Goal: Task Accomplishment & Management: Manage account settings

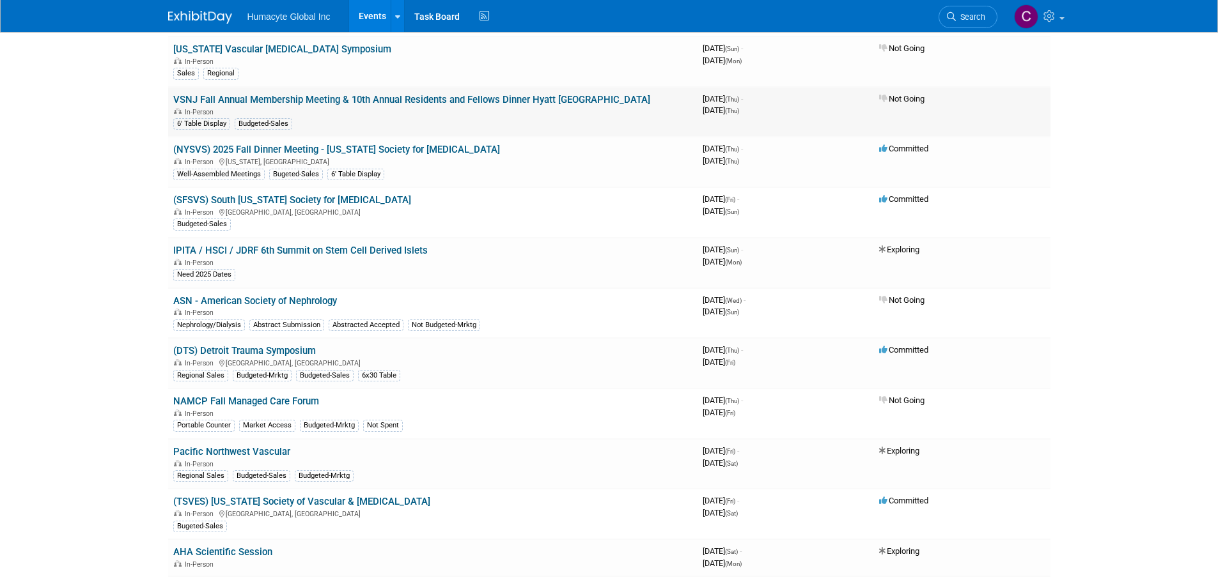
scroll to position [192, 0]
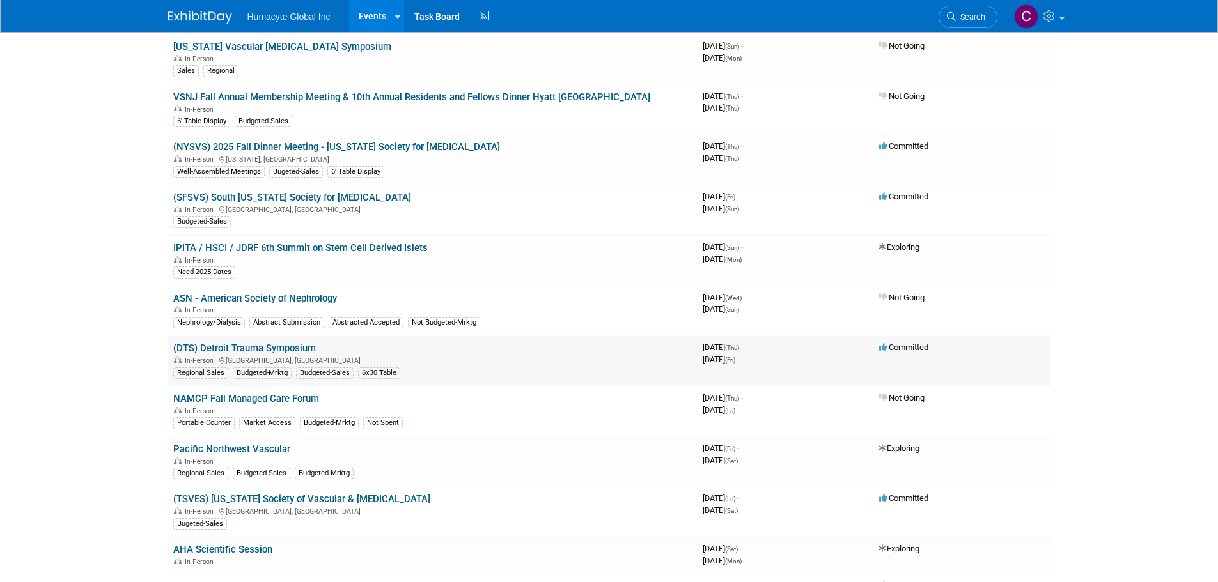
click at [245, 346] on link "(DTS) Detroit Trauma Symposium" at bounding box center [244, 349] width 143 height 12
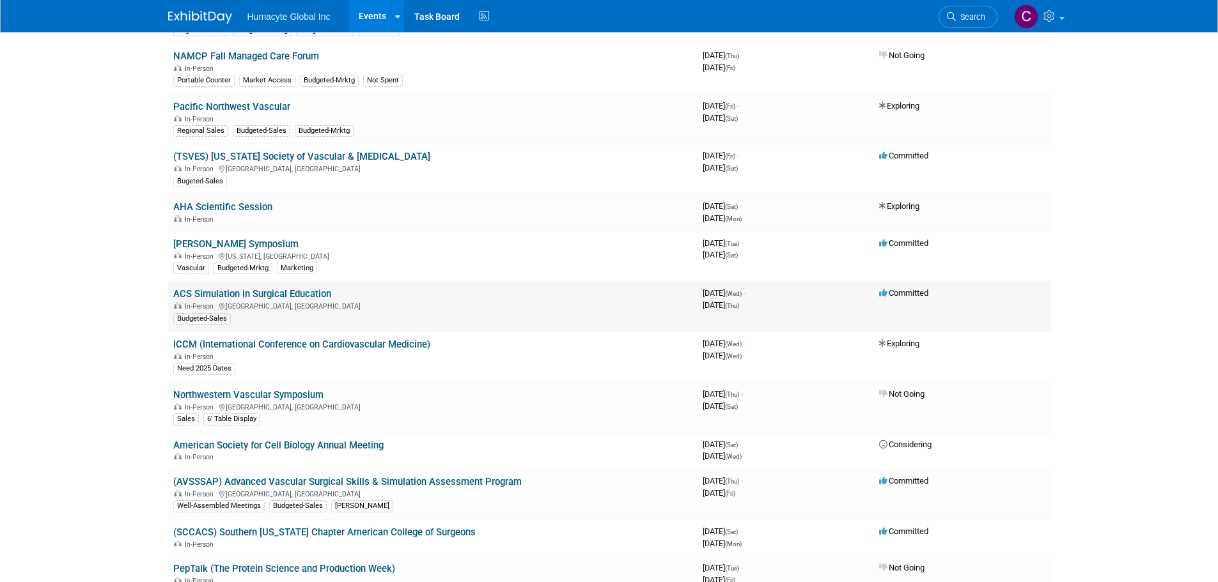
scroll to position [511, 0]
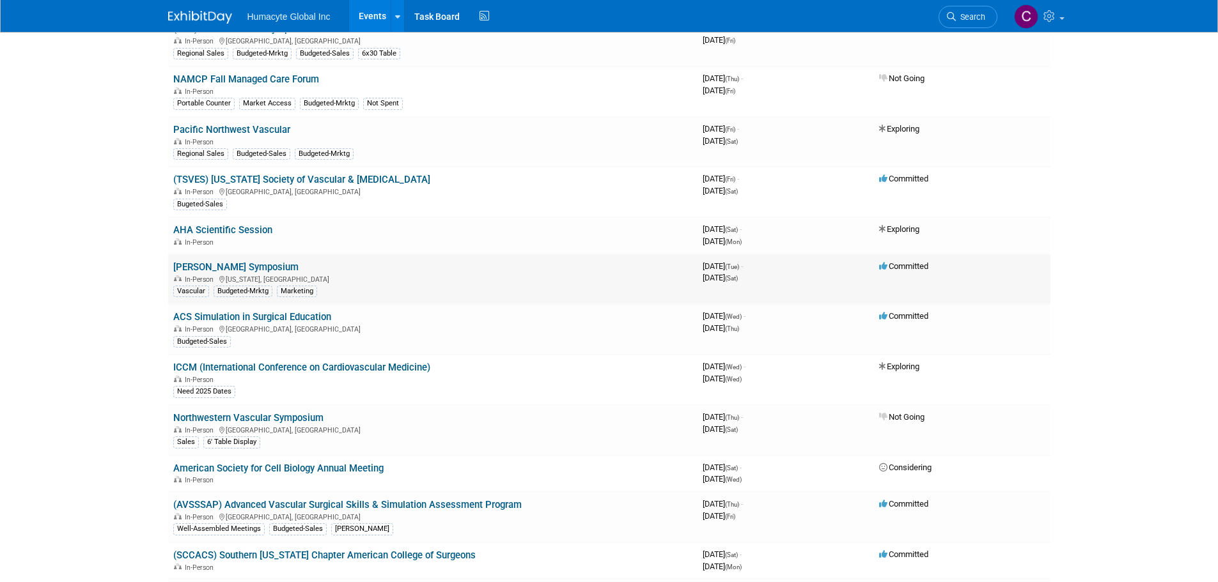
click at [222, 267] on link "[PERSON_NAME] Symposium" at bounding box center [235, 267] width 125 height 12
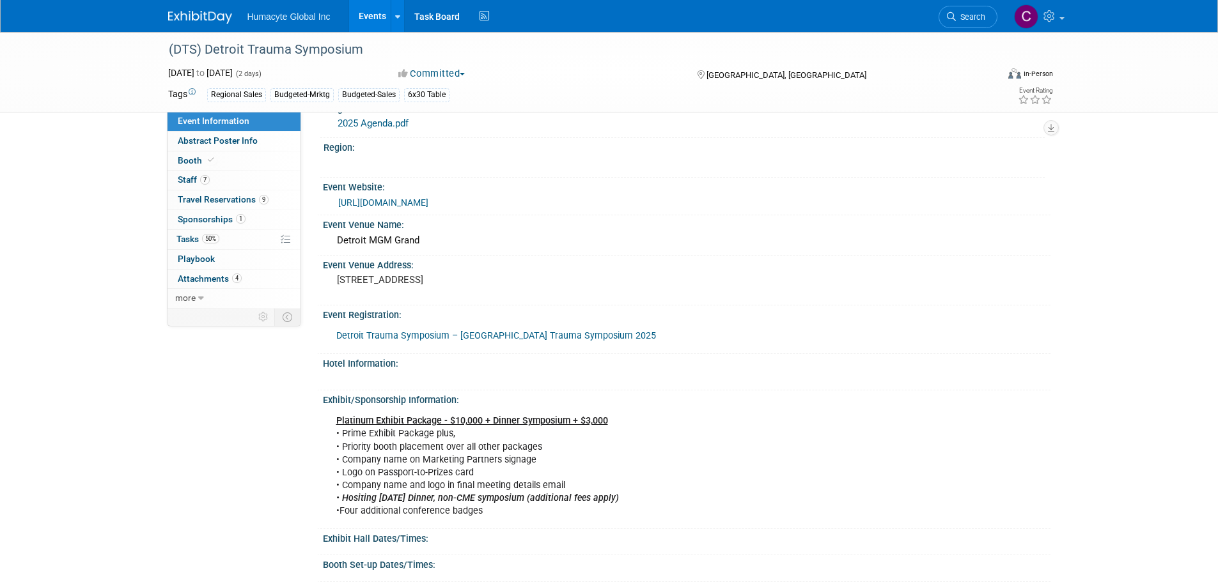
scroll to position [1023, 0]
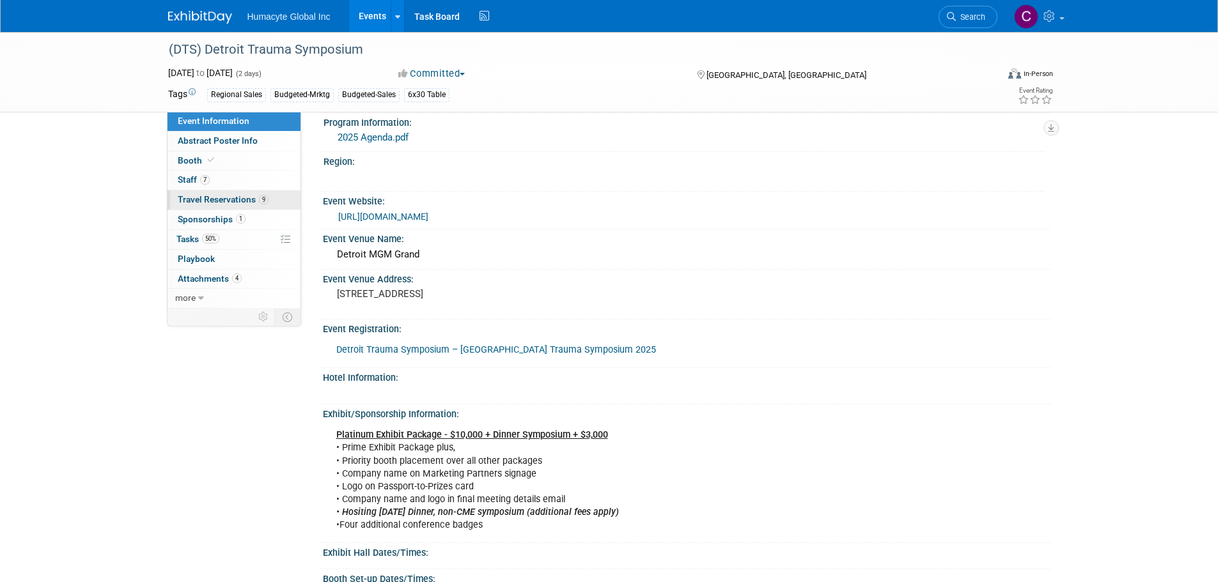
click at [213, 201] on span "Travel Reservations 9" at bounding box center [223, 199] width 91 height 10
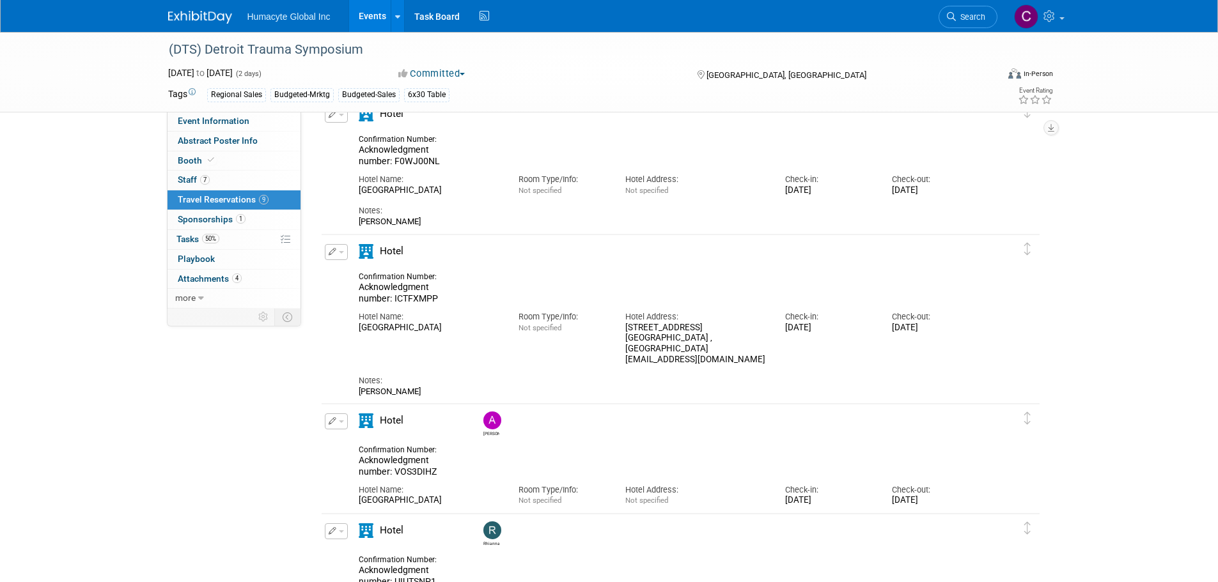
scroll to position [575, 0]
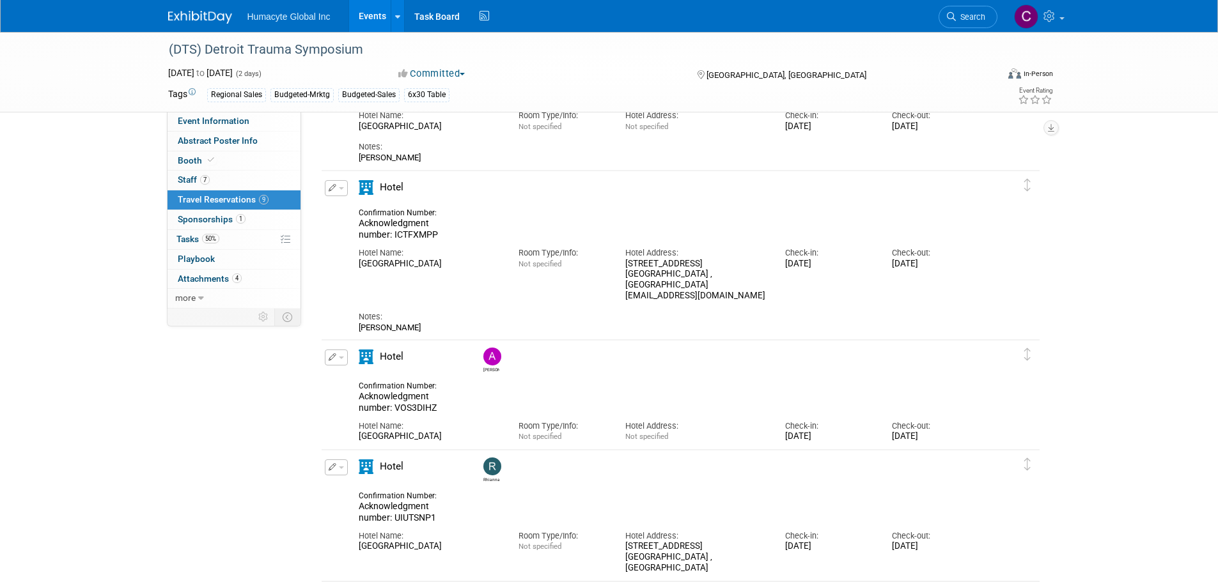
click at [343, 362] on button "button" at bounding box center [336, 358] width 23 height 16
click at [369, 383] on button "Edit Reservation" at bounding box center [379, 380] width 108 height 19
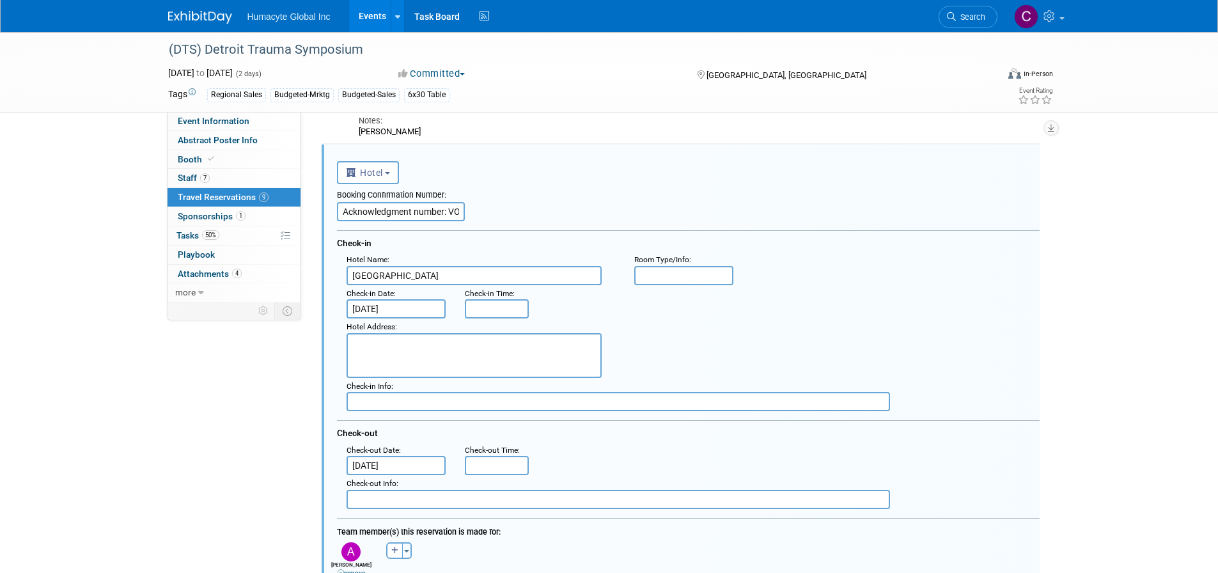
scroll to position [0, 0]
click at [480, 468] on input "5:00 PM" at bounding box center [497, 465] width 64 height 19
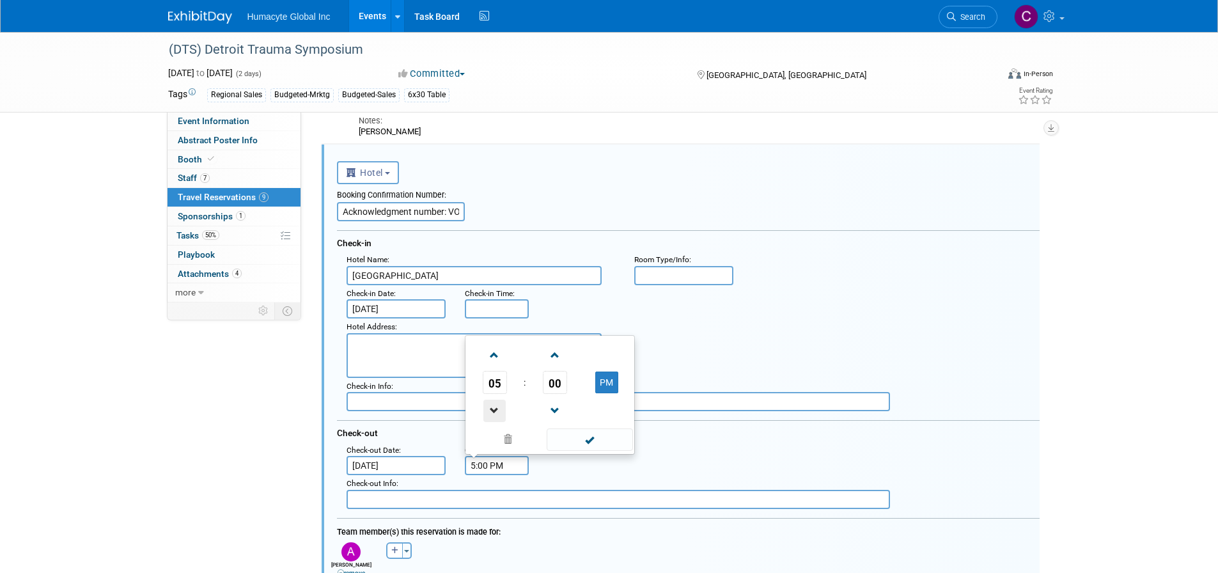
click at [495, 410] on span at bounding box center [494, 411] width 22 height 22
click at [609, 385] on button "PM" at bounding box center [606, 382] width 23 height 22
click at [493, 412] on span at bounding box center [494, 411] width 22 height 22
click at [494, 358] on span at bounding box center [494, 355] width 22 height 22
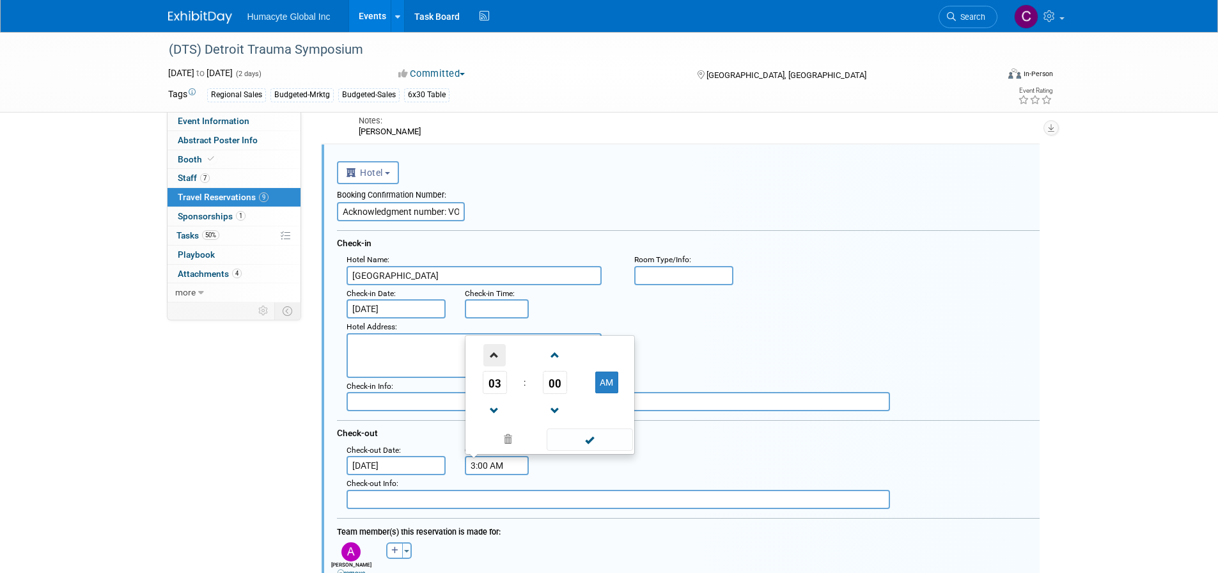
click at [494, 358] on span at bounding box center [494, 355] width 22 height 22
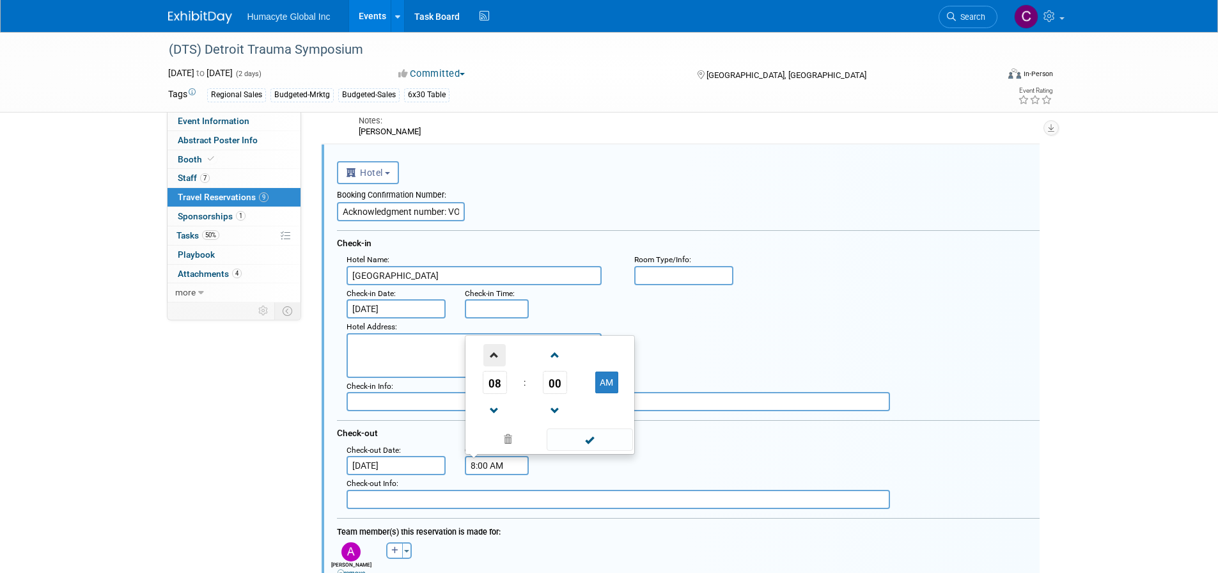
click at [494, 358] on span at bounding box center [494, 355] width 22 height 22
type input "11:00 AM"
click at [600, 441] on span at bounding box center [590, 439] width 86 height 22
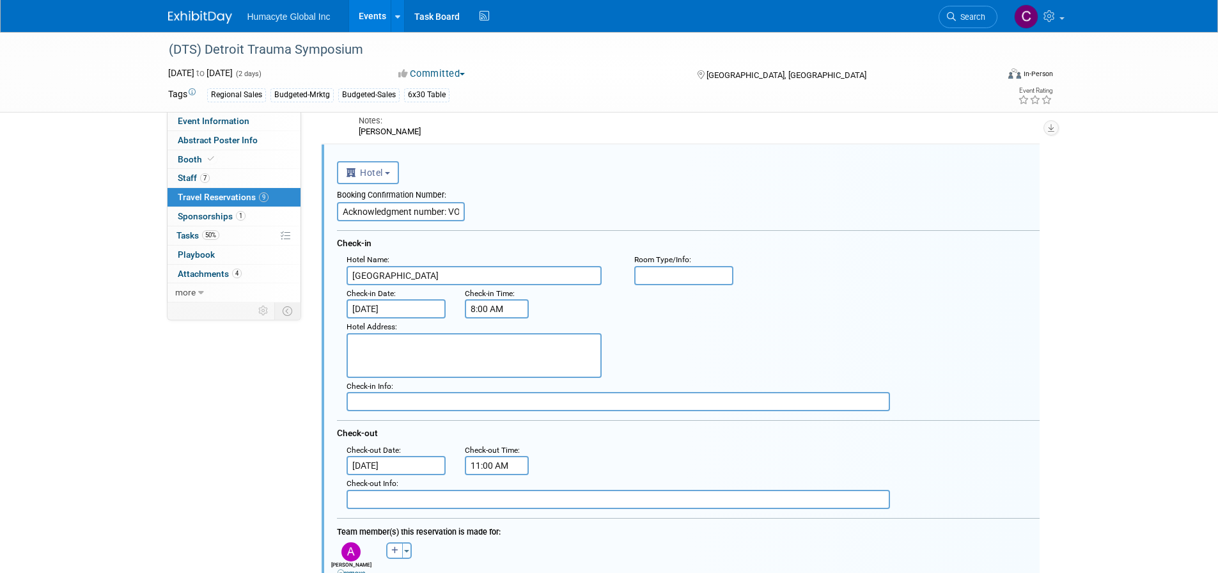
click at [478, 305] on input "8:00 AM" at bounding box center [497, 308] width 64 height 19
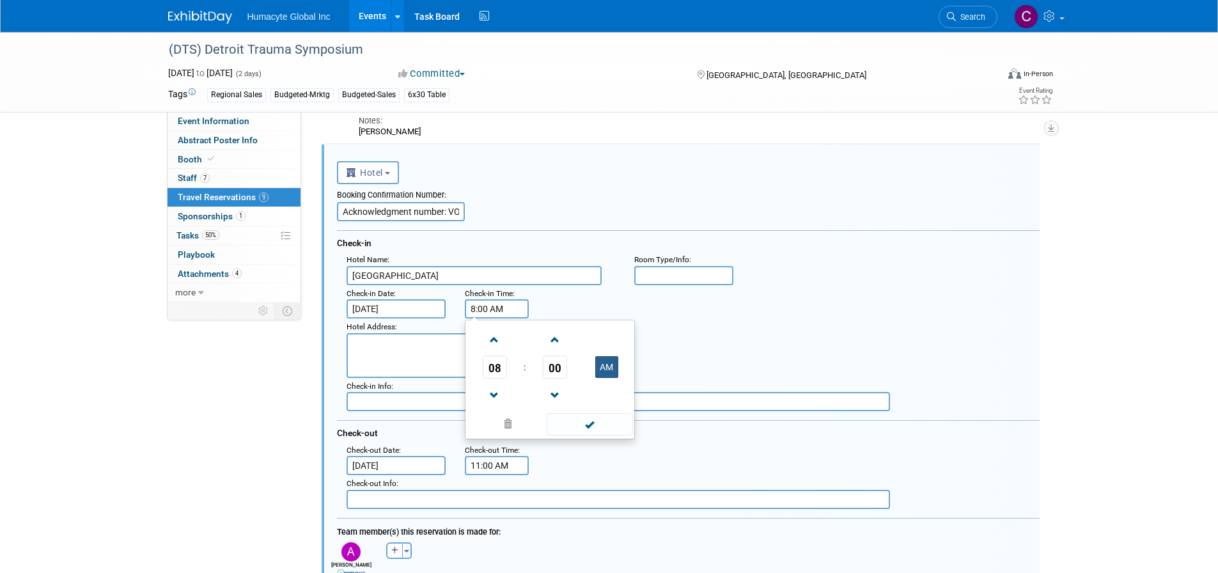
click at [607, 364] on button "AM" at bounding box center [606, 367] width 23 height 22
type input "8:00 PM"
click at [592, 299] on div ": Check-in Date : Nov 5, 2025 Check-in Time : 8:00 PM 08 : 00 PM 12 01 02 03 04…" at bounding box center [693, 302] width 712 height 34
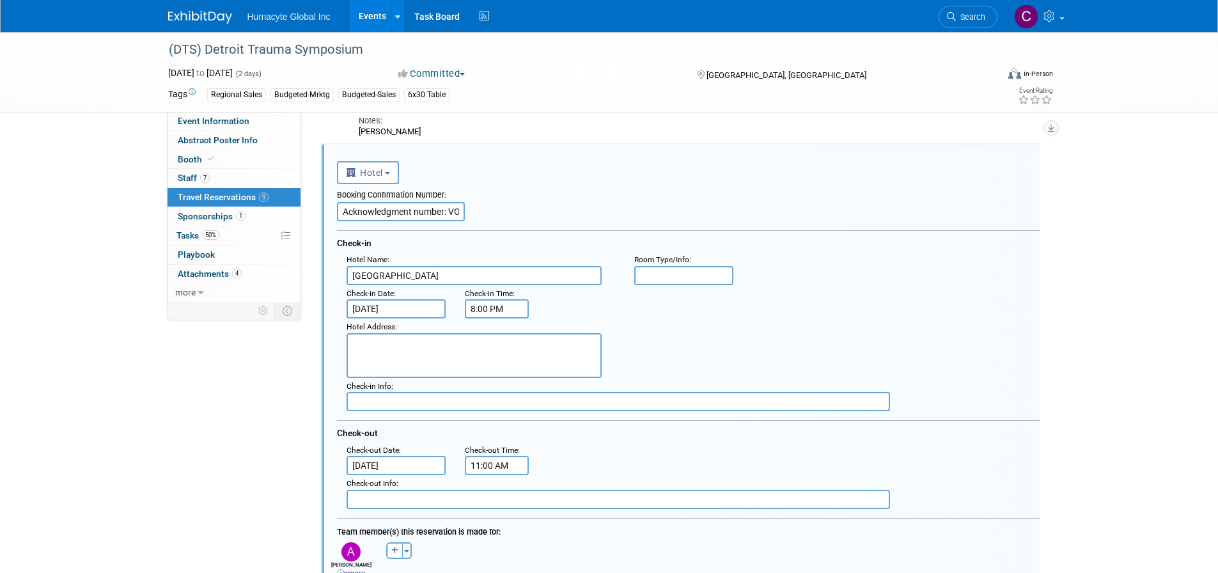
click at [479, 466] on input "11:00 AM" at bounding box center [497, 465] width 64 height 19
click at [495, 407] on span at bounding box center [494, 411] width 22 height 22
click at [605, 382] on button "AM" at bounding box center [606, 382] width 23 height 22
click at [600, 379] on button "PM" at bounding box center [606, 382] width 23 height 22
type input "10:00 AM"
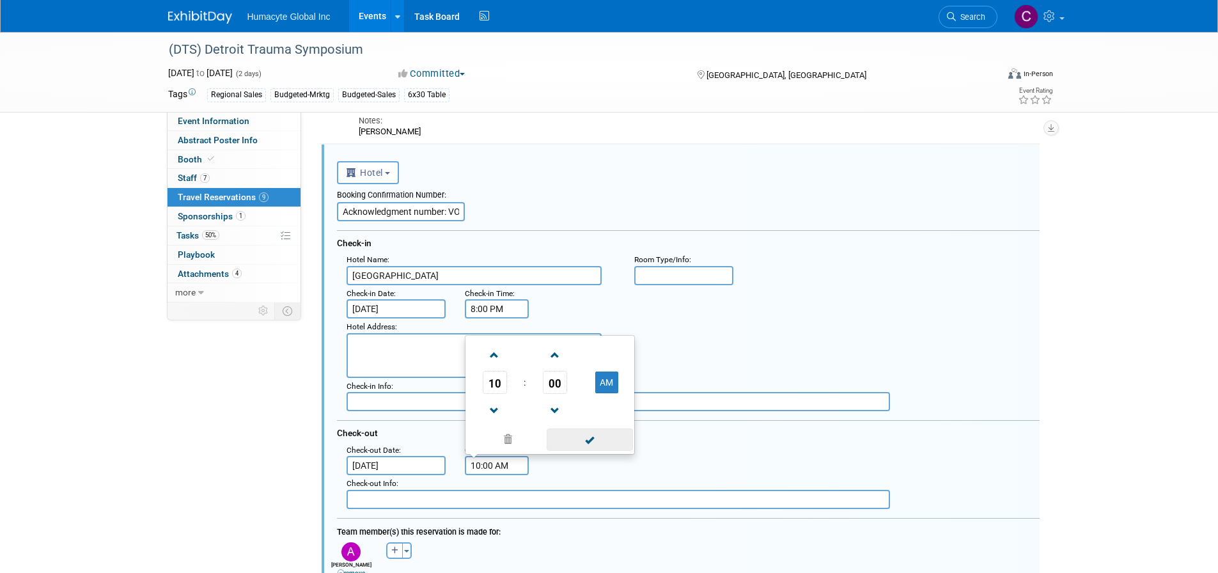
click at [602, 437] on span at bounding box center [590, 439] width 86 height 22
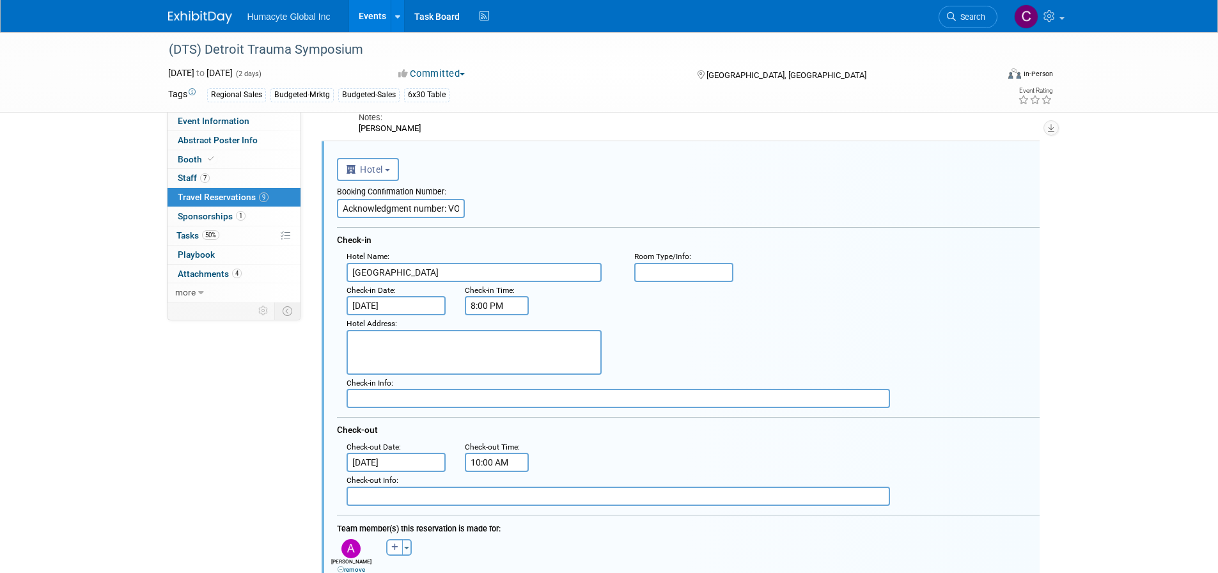
scroll to position [772, 0]
click at [396, 176] on button "Hotel" at bounding box center [368, 172] width 63 height 23
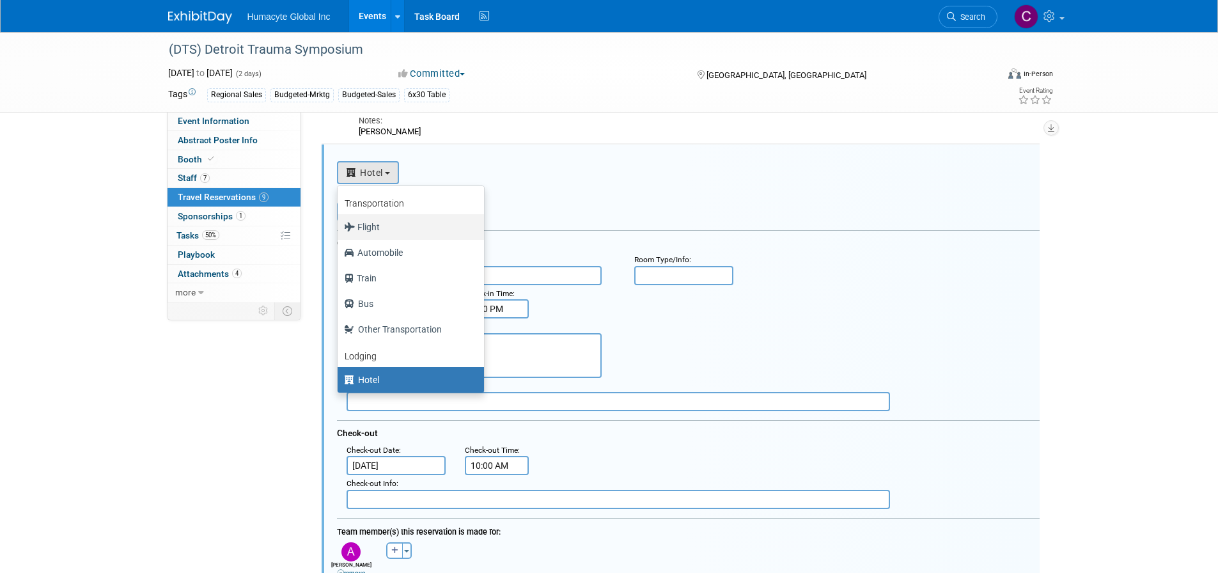
click at [376, 228] on label "Flight" at bounding box center [407, 227] width 127 height 20
click at [339, 228] on input "Flight" at bounding box center [335, 225] width 8 height 8
select select "1"
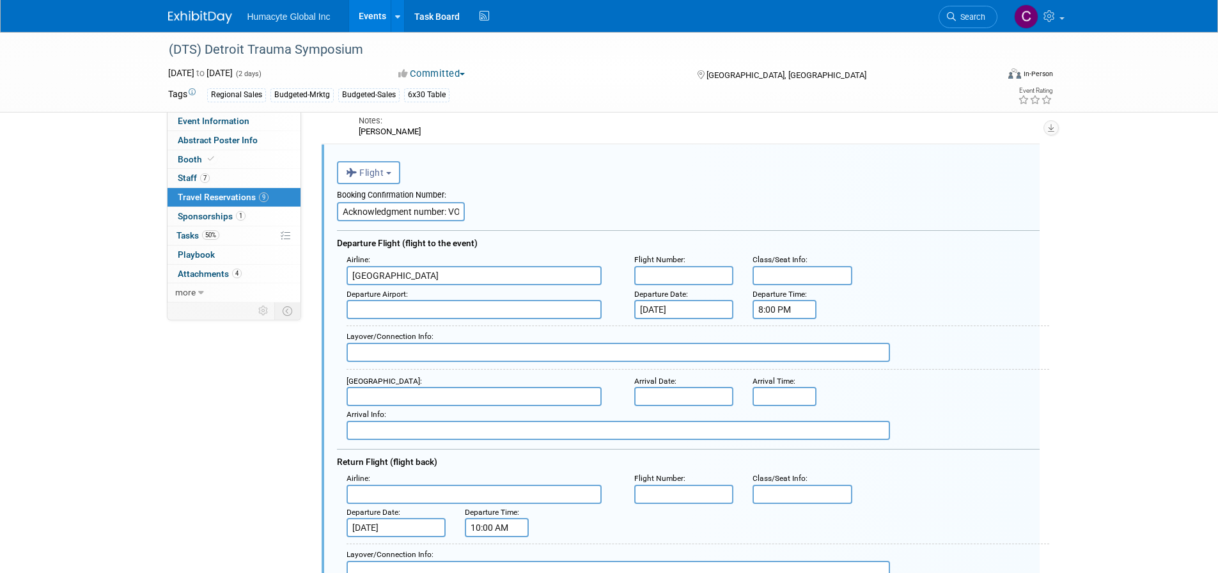
drag, startPoint x: 457, startPoint y: 276, endPoint x: 342, endPoint y: 288, distance: 115.7
click at [342, 288] on div "Airline : MGM Grand Detroit Flight Number : Class/Seat Info : Departure Airport…" at bounding box center [688, 345] width 703 height 189
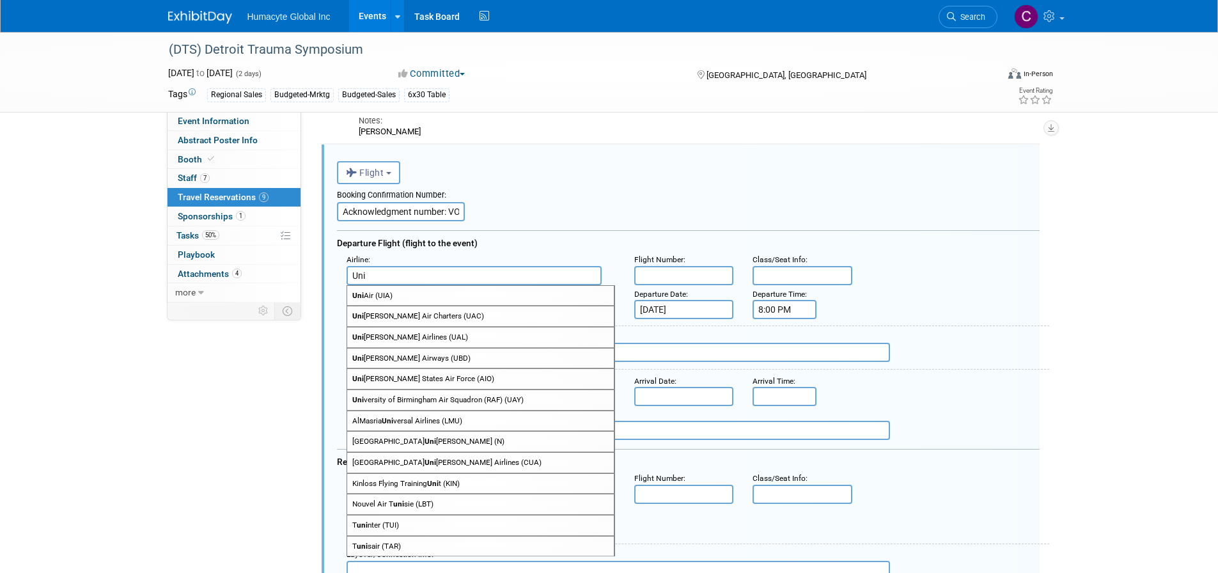
click at [378, 341] on span "Uni ted Airlines (UAL)" at bounding box center [480, 337] width 267 height 20
type input "United Airlines (UAL)"
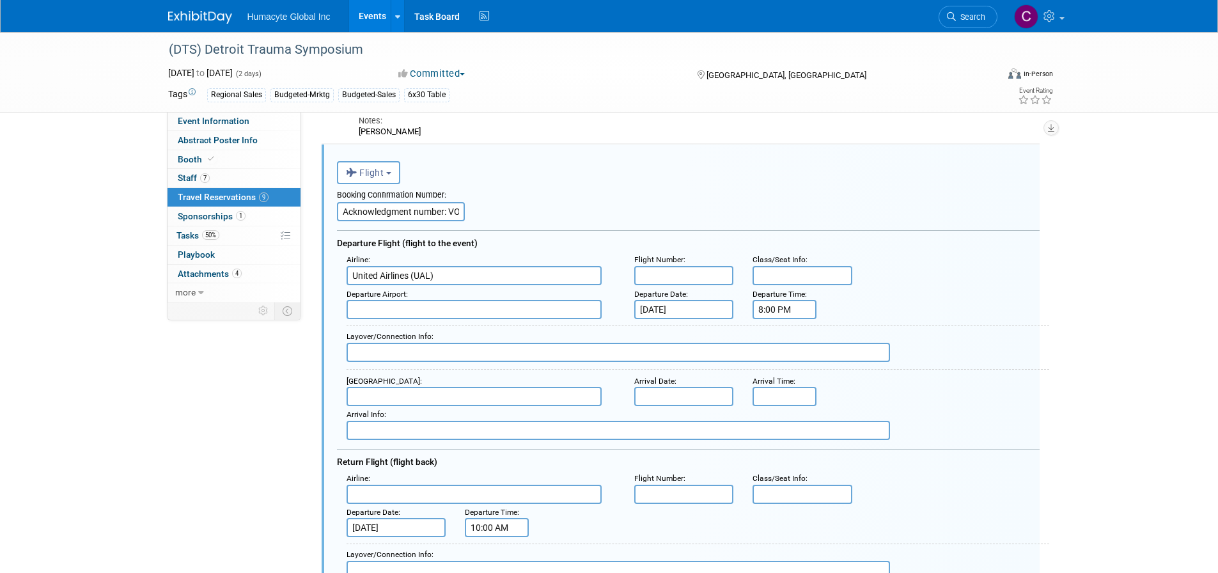
click at [651, 272] on input "text" at bounding box center [684, 275] width 100 height 19
type input "3586"
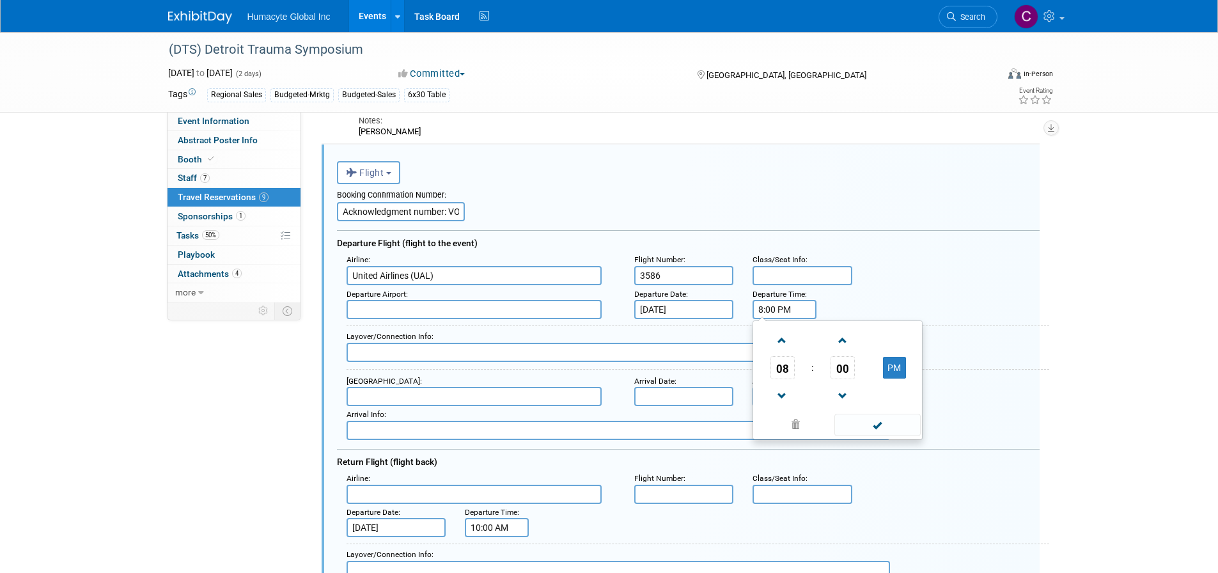
click at [794, 311] on input "8:00 PM" at bounding box center [784, 309] width 64 height 19
type input "8"
click at [898, 368] on button "PM" at bounding box center [894, 368] width 23 height 22
click at [779, 345] on span at bounding box center [782, 340] width 22 height 22
click at [784, 391] on span at bounding box center [782, 396] width 22 height 22
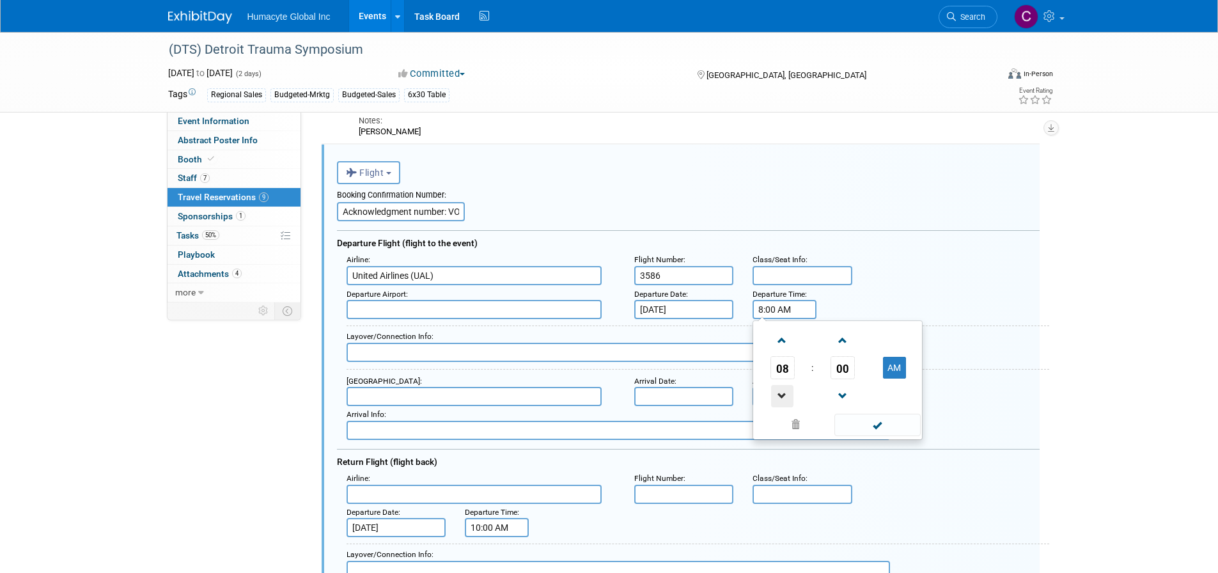
click at [784, 391] on span at bounding box center [782, 396] width 22 height 22
click at [837, 343] on span at bounding box center [842, 340] width 22 height 22
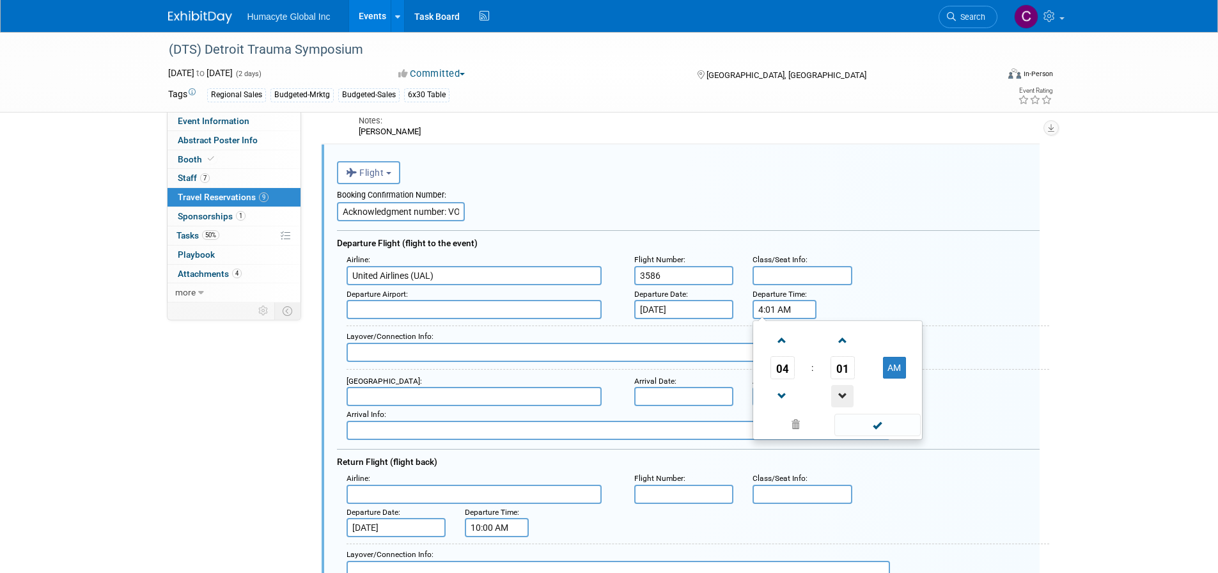
click at [841, 393] on span at bounding box center [842, 396] width 22 height 22
click at [891, 370] on button "AM" at bounding box center [894, 368] width 23 height 22
click at [783, 344] on span at bounding box center [782, 340] width 22 height 22
click at [899, 369] on button "PM" at bounding box center [894, 368] width 23 height 22
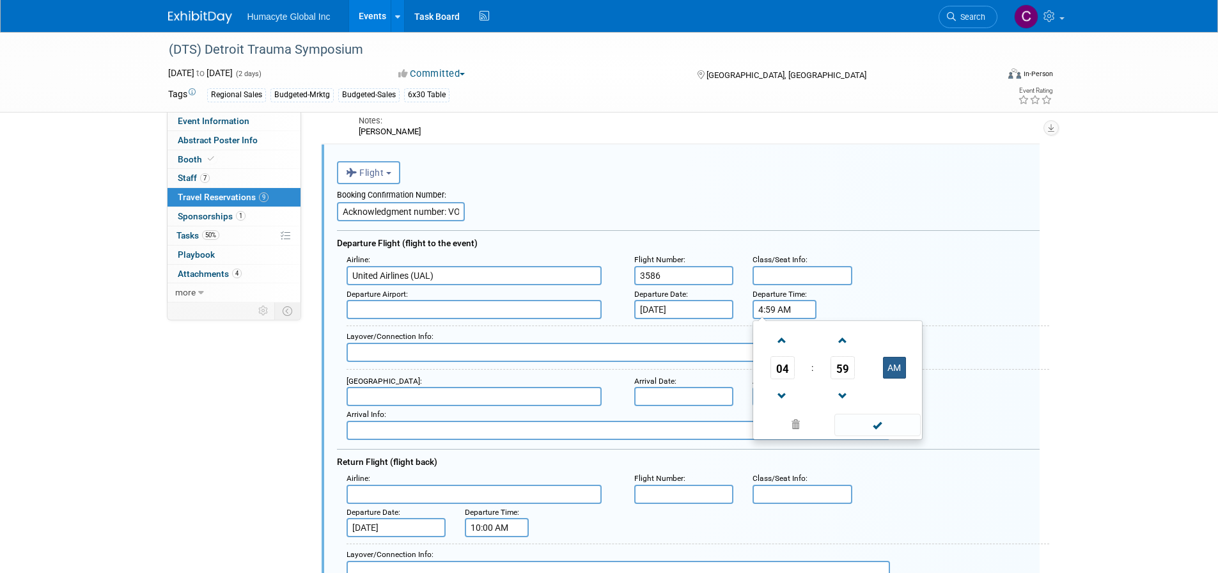
click at [899, 369] on button "AM" at bounding box center [894, 368] width 23 height 22
click at [893, 424] on span at bounding box center [877, 425] width 86 height 22
type input "4:59 PM"
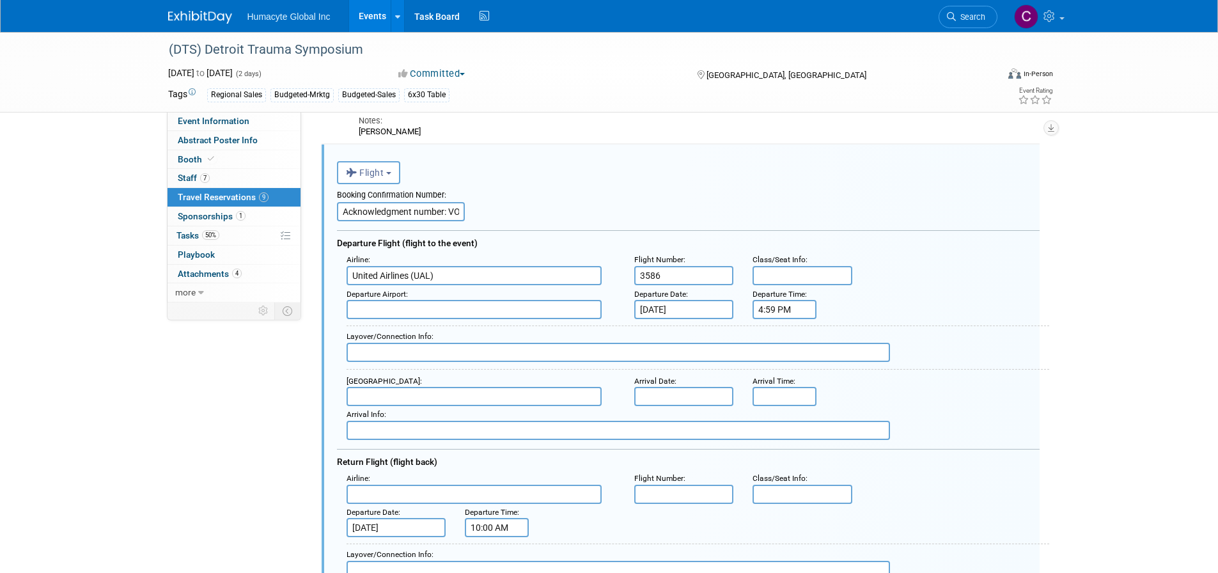
click at [431, 306] on input "text" at bounding box center [473, 309] width 255 height 19
click at [431, 334] on span "EWR - Newark Liberty International Airport" at bounding box center [480, 330] width 267 height 20
type input "EWR - Newark Liberty International Airport"
click at [377, 396] on input "text" at bounding box center [473, 396] width 255 height 19
click at [432, 423] on span "DTW - Detroit Metropolitan Wayne County Airport" at bounding box center [480, 417] width 267 height 20
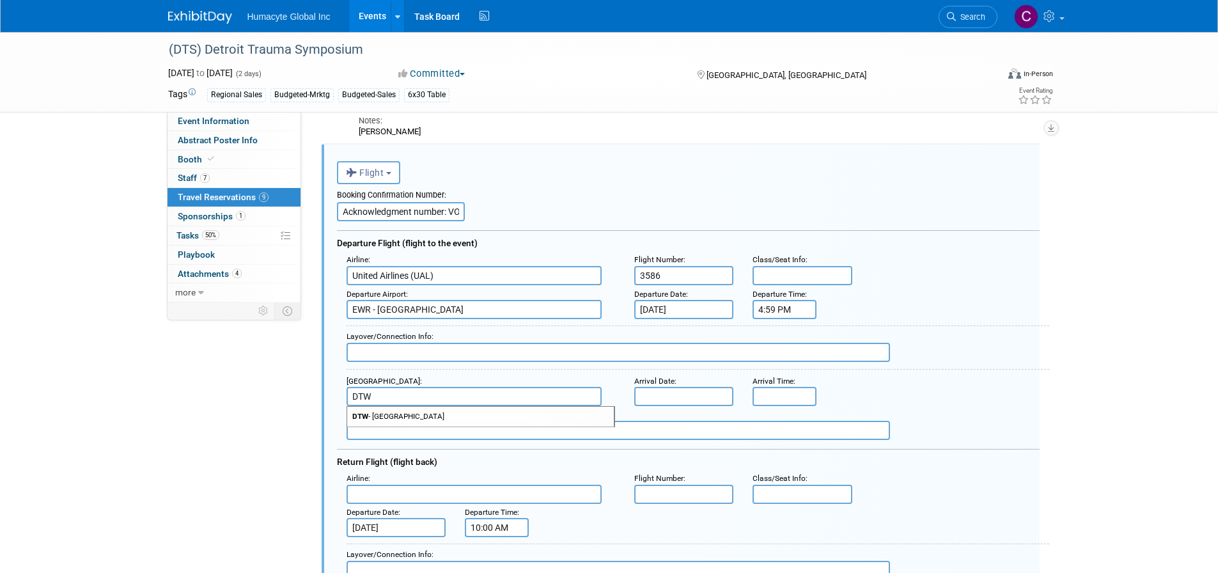
type input "DTW - Detroit Metropolitan Wayne County Airport"
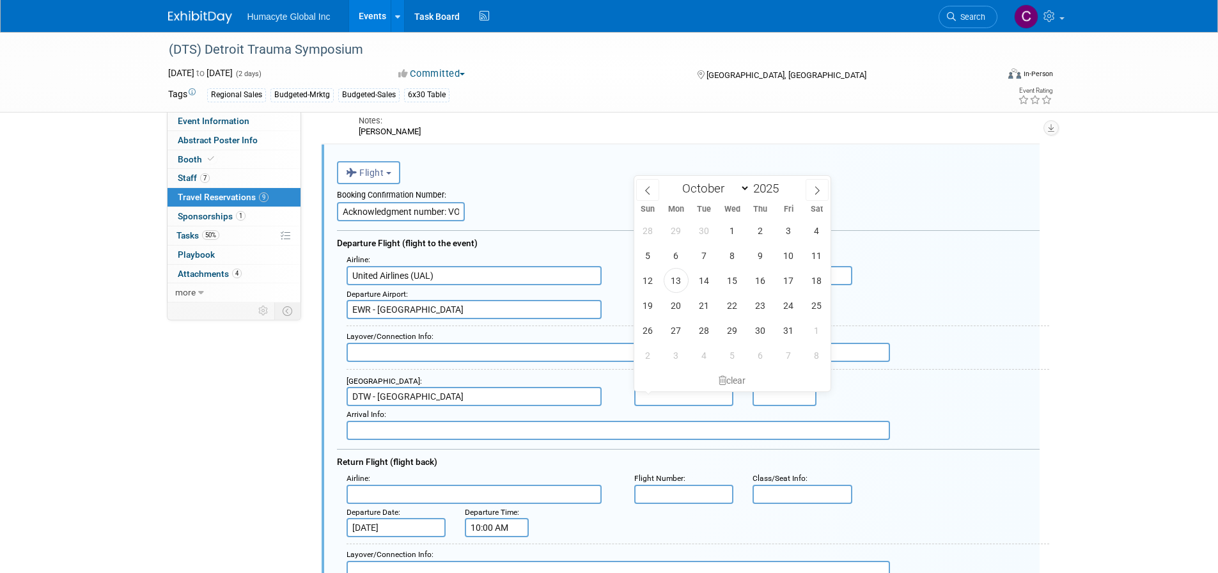
click at [677, 399] on input "text" at bounding box center [684, 396] width 100 height 19
click at [619, 322] on div "Layover/Connection Info :" at bounding box center [693, 346] width 712 height 54
click at [661, 397] on input "text" at bounding box center [684, 396] width 100 height 19
click at [745, 190] on select "January February March April May June July August September October November De…" at bounding box center [713, 188] width 74 height 16
select select "10"
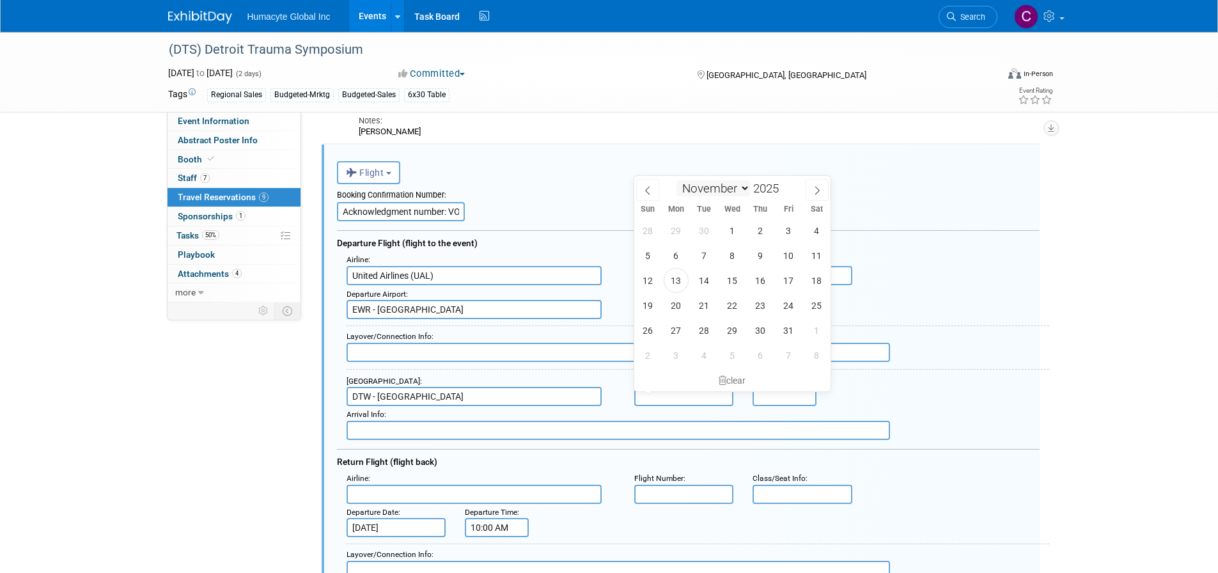
click at [676, 180] on select "January February March April May June July August September October November De…" at bounding box center [713, 188] width 74 height 16
click at [738, 256] on span "5" at bounding box center [732, 255] width 25 height 25
type input "Nov 5, 2025"
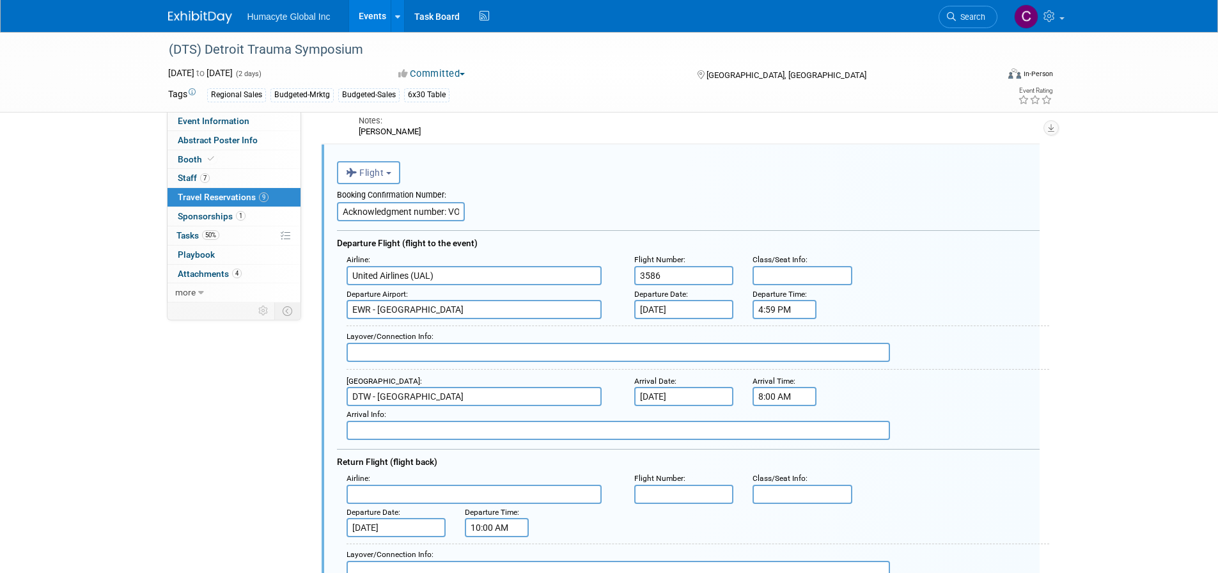
click at [770, 401] on input "8:00 AM" at bounding box center [784, 396] width 64 height 19
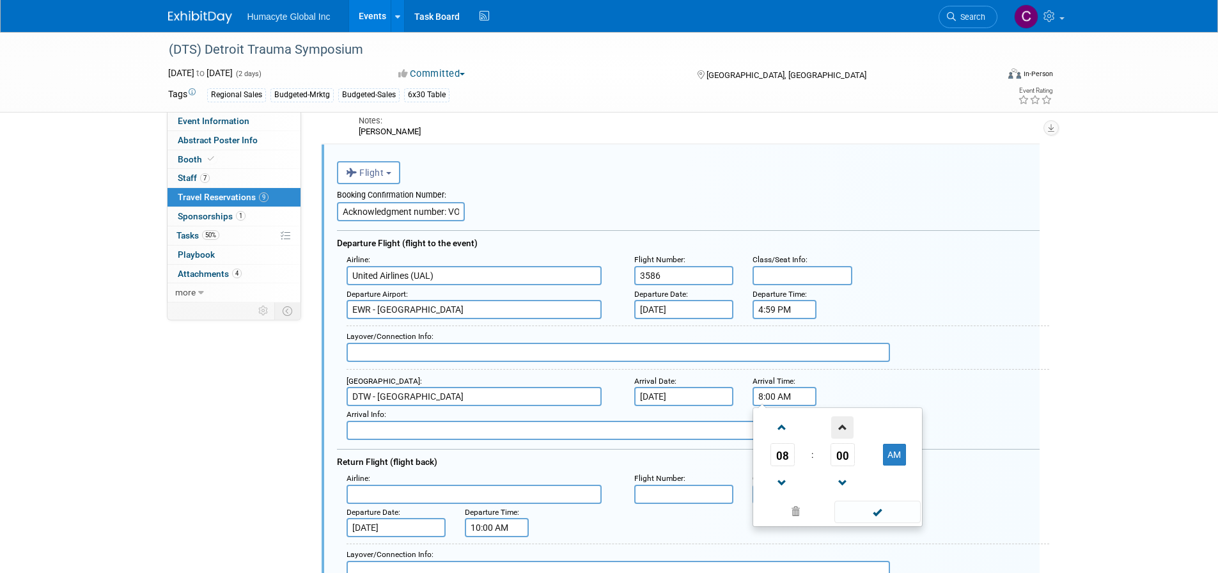
click at [839, 433] on span at bounding box center [842, 427] width 22 height 22
click at [847, 480] on span at bounding box center [842, 483] width 22 height 22
click at [895, 459] on button "AM" at bounding box center [894, 455] width 23 height 22
type input "8:00 PM"
click at [865, 514] on span at bounding box center [877, 512] width 86 height 22
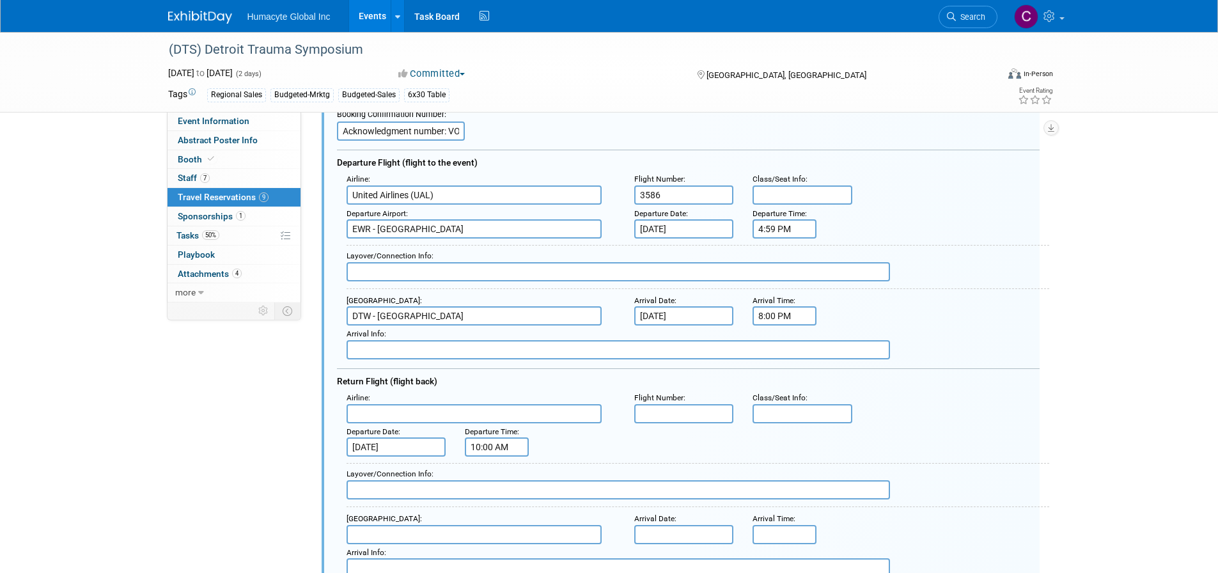
scroll to position [899, 0]
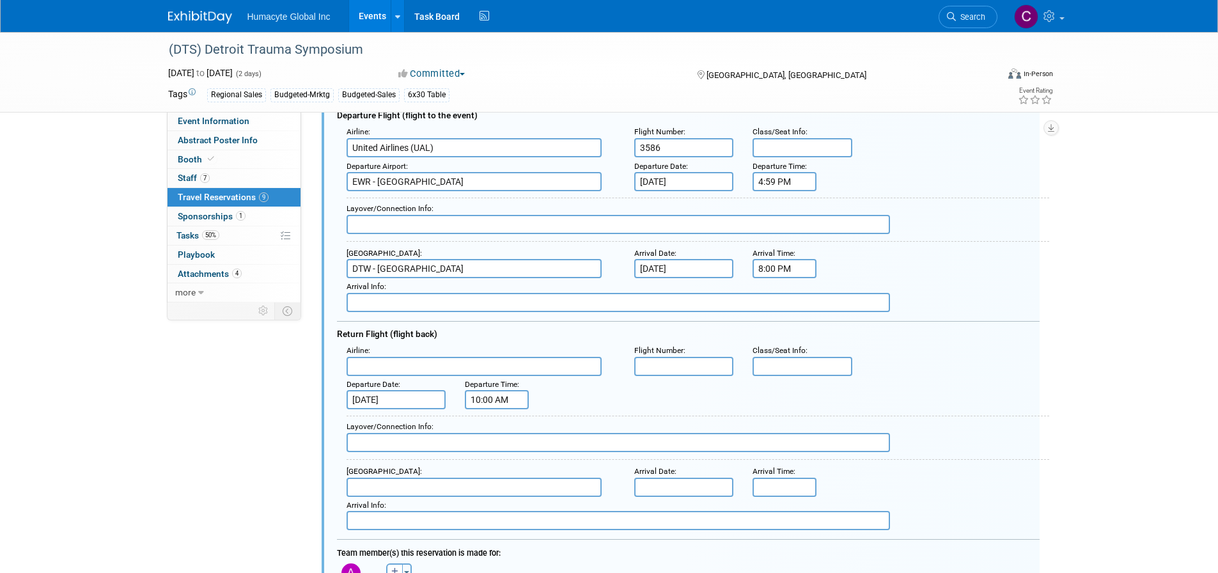
click at [404, 367] on input "text" at bounding box center [473, 366] width 255 height 19
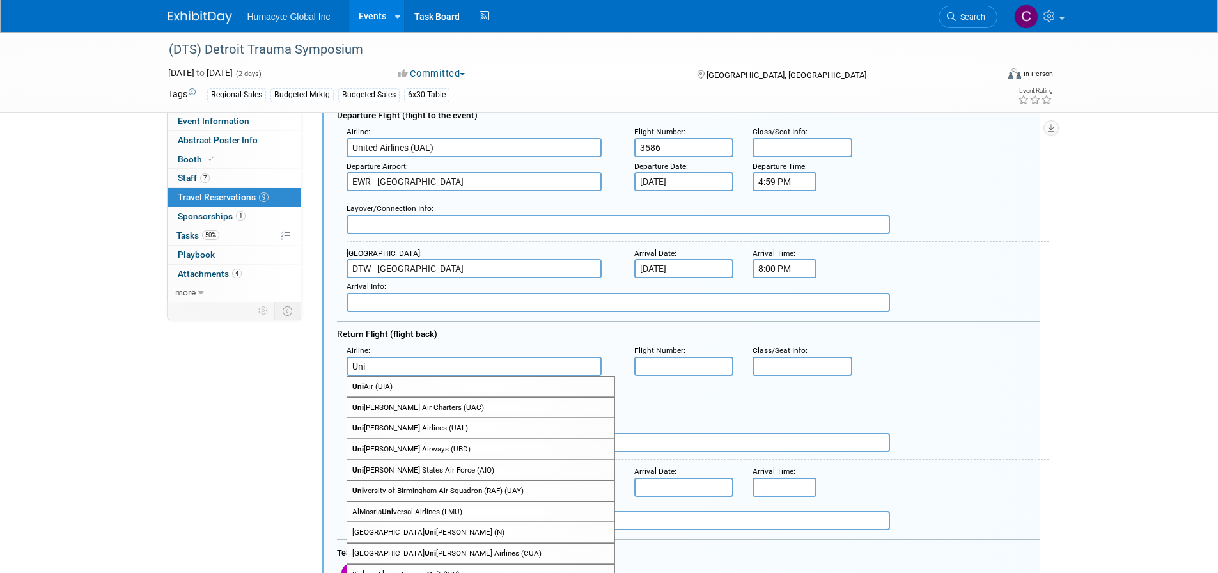
click at [400, 428] on span "Uni ted Airlines (UAL)" at bounding box center [480, 428] width 267 height 20
type input "United Airlines (UAL)"
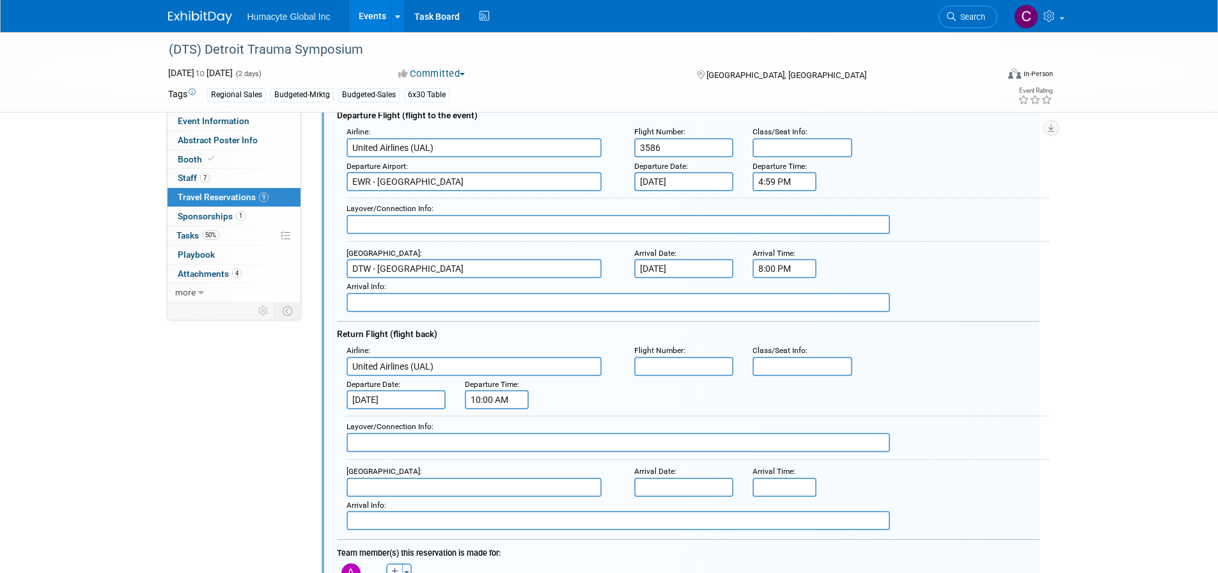
click at [678, 368] on input "text" at bounding box center [684, 366] width 100 height 19
type input "3706"
click at [480, 400] on input "10:00 AM" at bounding box center [497, 399] width 64 height 19
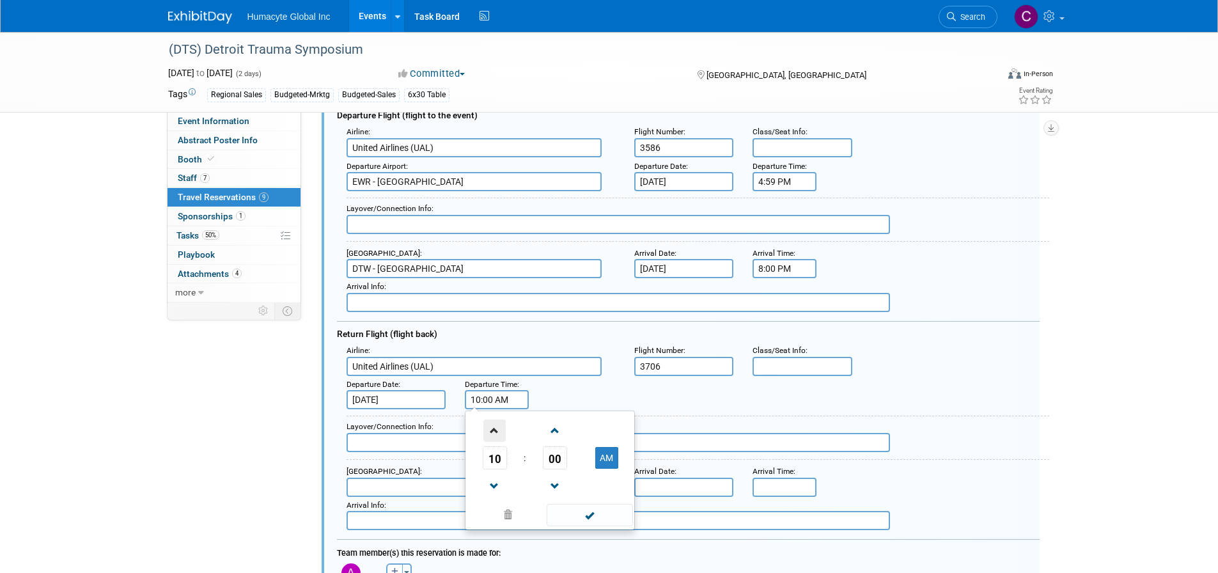
click at [488, 429] on span at bounding box center [494, 430] width 22 height 22
type input "12:00 PM"
click at [574, 522] on span at bounding box center [590, 515] width 86 height 22
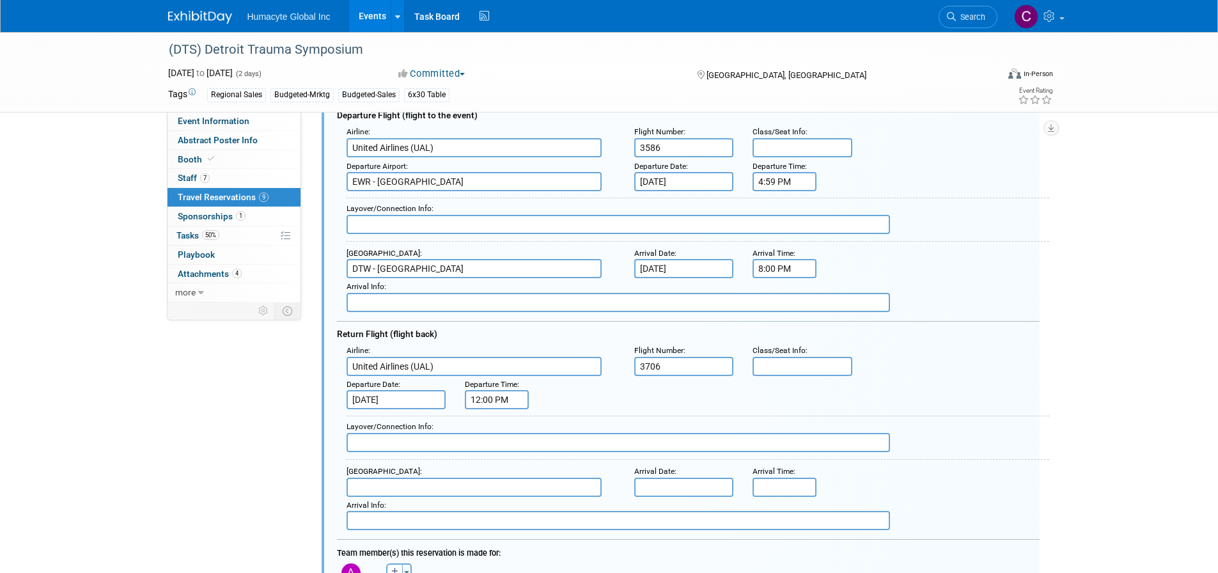
click at [380, 486] on input "text" at bounding box center [473, 487] width 255 height 19
click at [407, 506] on span "EWR - Newark Liberty International Airport" at bounding box center [480, 507] width 267 height 20
type input "EWR - Newark Liberty International Airport"
click at [676, 483] on input "text" at bounding box center [684, 487] width 100 height 19
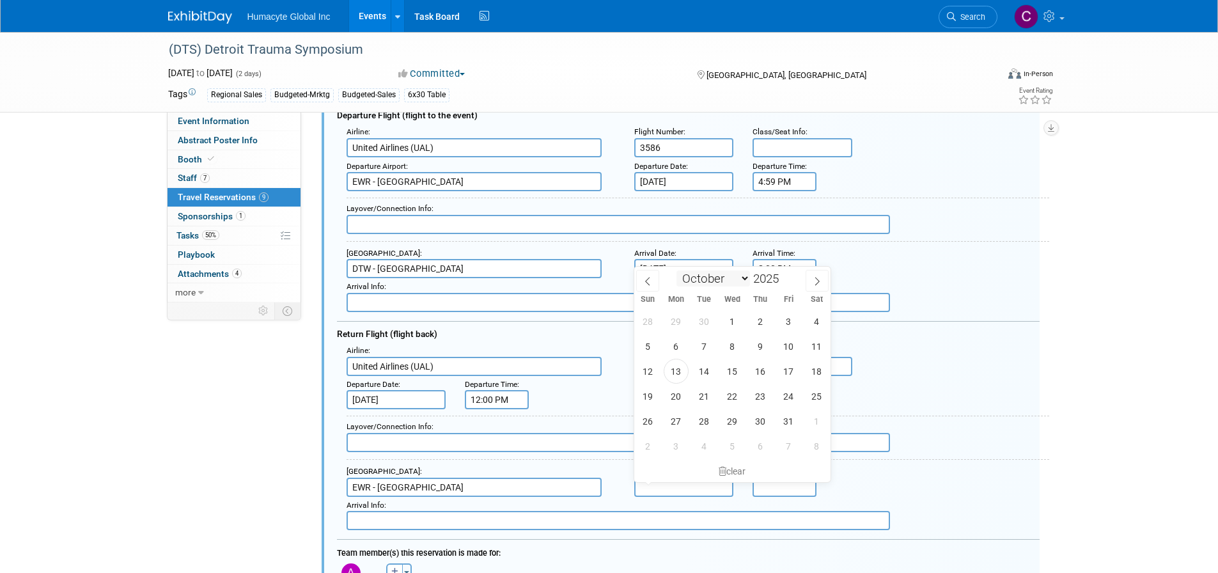
click at [746, 280] on select "January February March April May June July August September October November De…" at bounding box center [713, 278] width 74 height 16
select select "10"
click at [676, 270] on select "January February March April May June July August September October November De…" at bounding box center [713, 278] width 74 height 16
click at [789, 343] on span "7" at bounding box center [788, 346] width 25 height 25
type input "Nov 7, 2025"
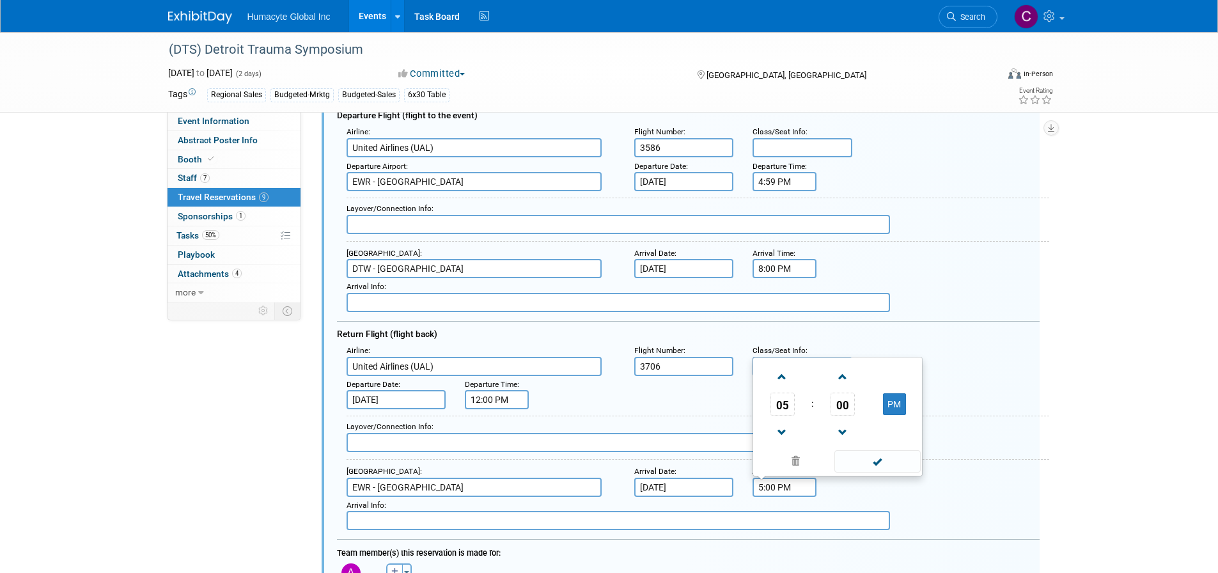
click at [767, 487] on input "5:00 PM" at bounding box center [784, 487] width 64 height 19
click at [784, 430] on span at bounding box center [782, 432] width 22 height 22
type input "2:00 PM"
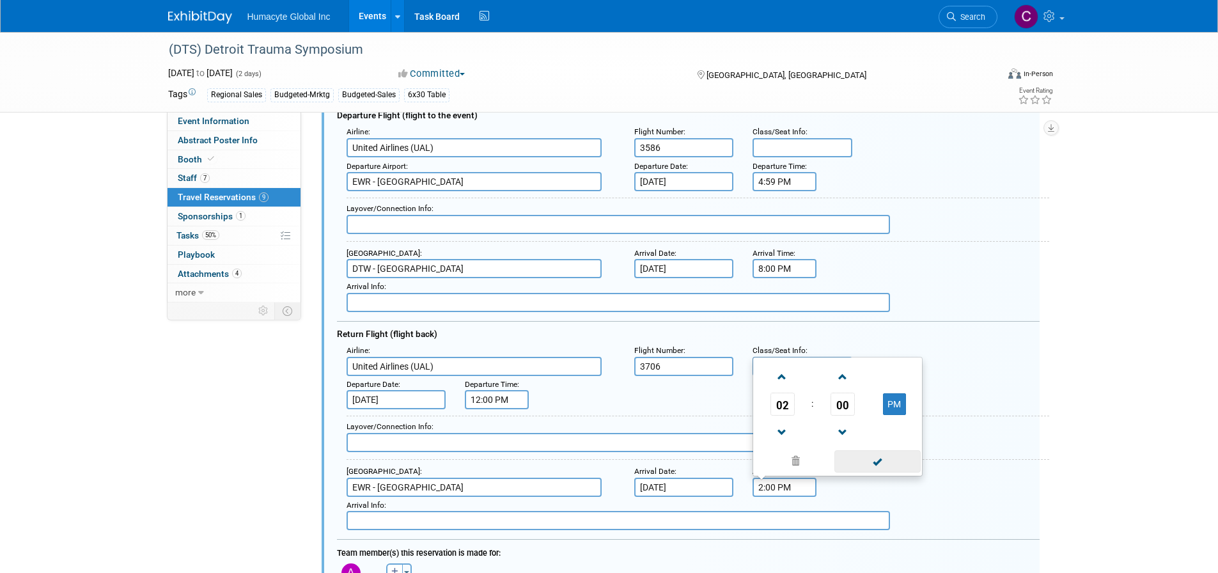
click at [892, 462] on span at bounding box center [877, 461] width 86 height 22
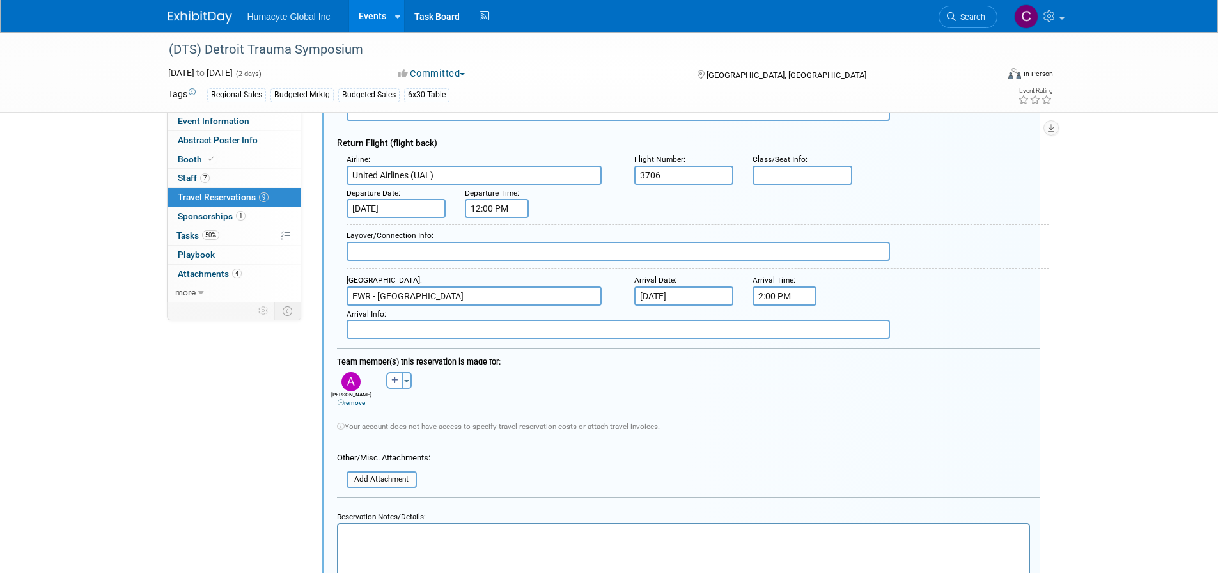
scroll to position [1091, 0]
click at [1007, 298] on div "Arrival Airport : EWR - Newark Liberty International Airport Arrival Date : Nov…" at bounding box center [693, 288] width 712 height 34
click at [1054, 130] on button "button" at bounding box center [1050, 127] width 15 height 15
click at [1137, 164] on div "(DTS) Detroit Trauma Symposium Nov 6, 2025 to Nov 7, 2025 (2 days) Nov 6, 2025 …" at bounding box center [609, 167] width 1218 height 2452
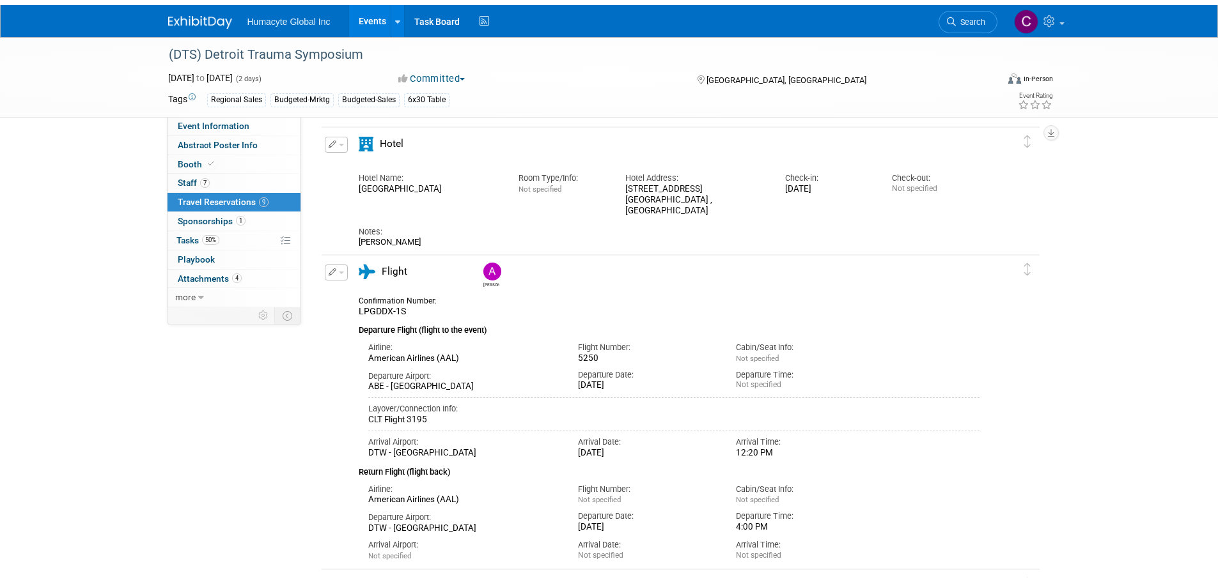
scroll to position [0, 0]
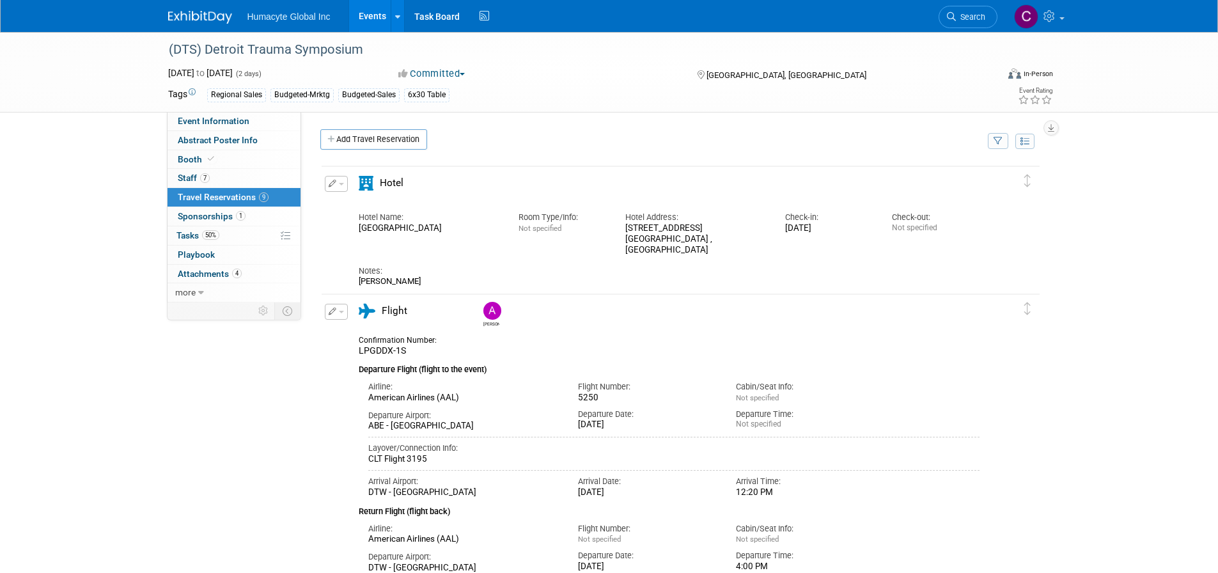
click at [145, 92] on div "(DTS) Detroit Trauma Symposium Nov 6, 2025 to Nov 7, 2025 (2 days) Nov 6, 2025 …" at bounding box center [609, 72] width 1218 height 81
click at [217, 120] on span "Event Information" at bounding box center [214, 121] width 72 height 10
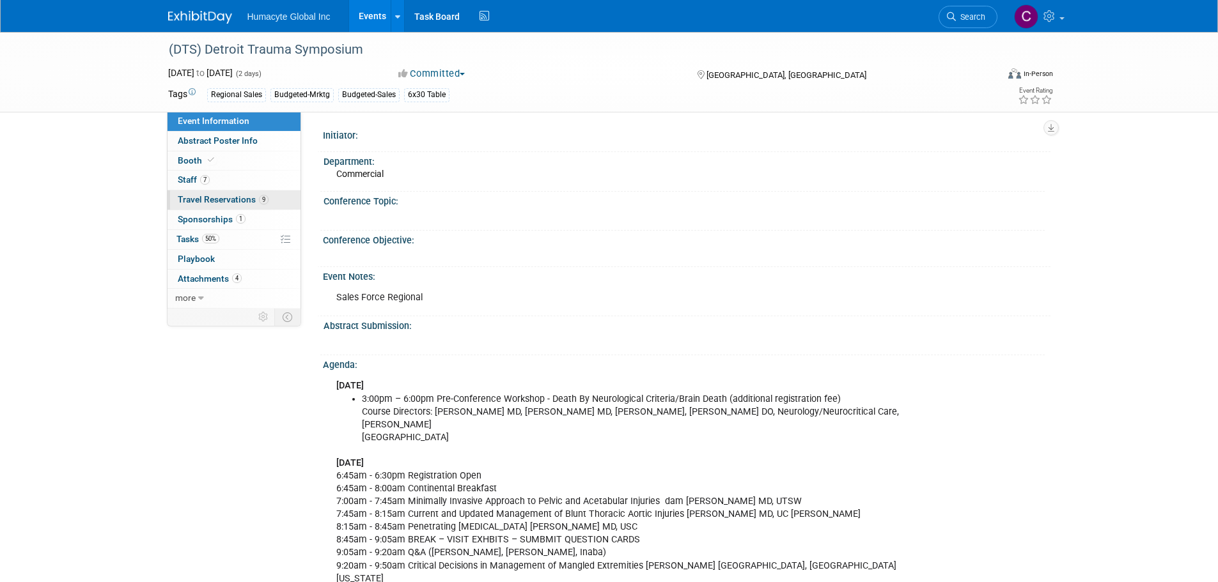
click at [192, 200] on span "Travel Reservations 9" at bounding box center [223, 199] width 91 height 10
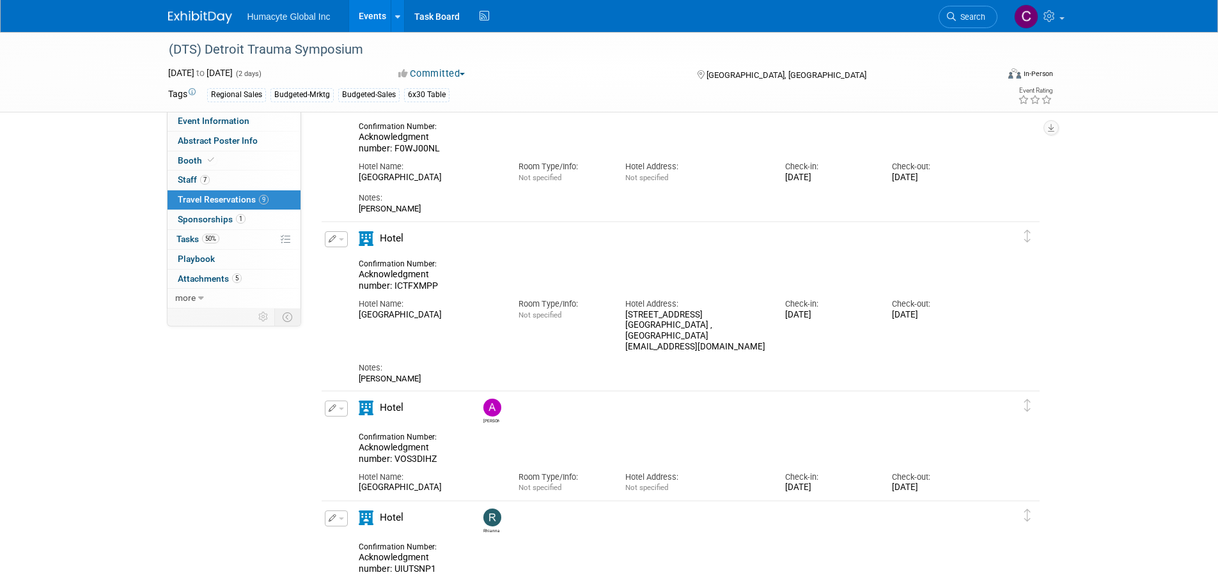
scroll to position [516, 0]
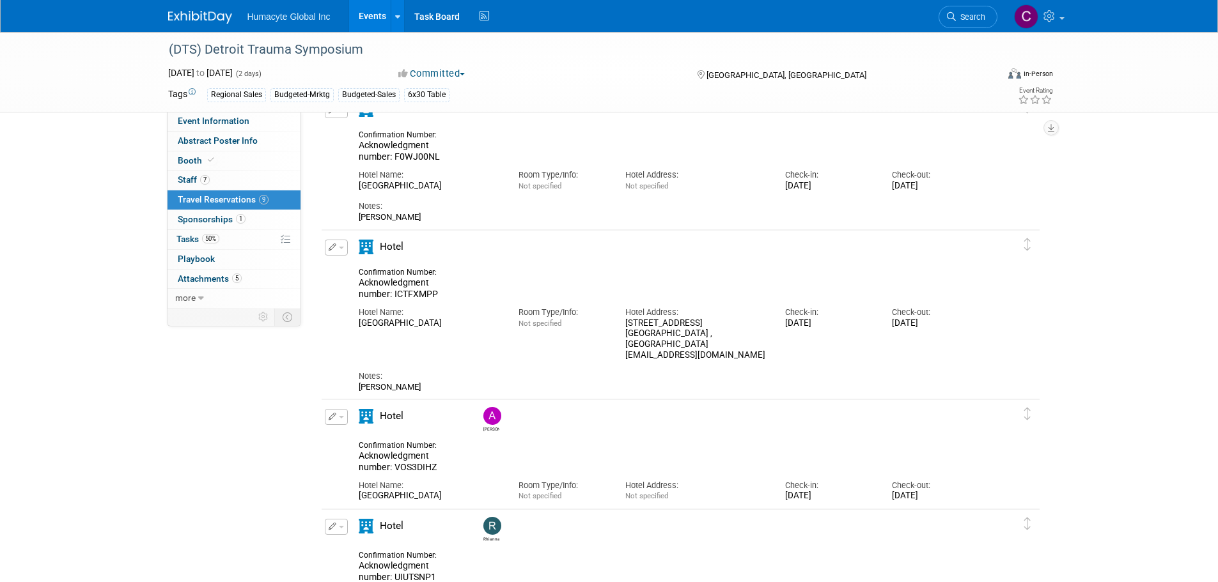
click at [345, 251] on button "button" at bounding box center [336, 248] width 23 height 16
click at [359, 271] on button "Edit Reservation" at bounding box center [379, 270] width 108 height 19
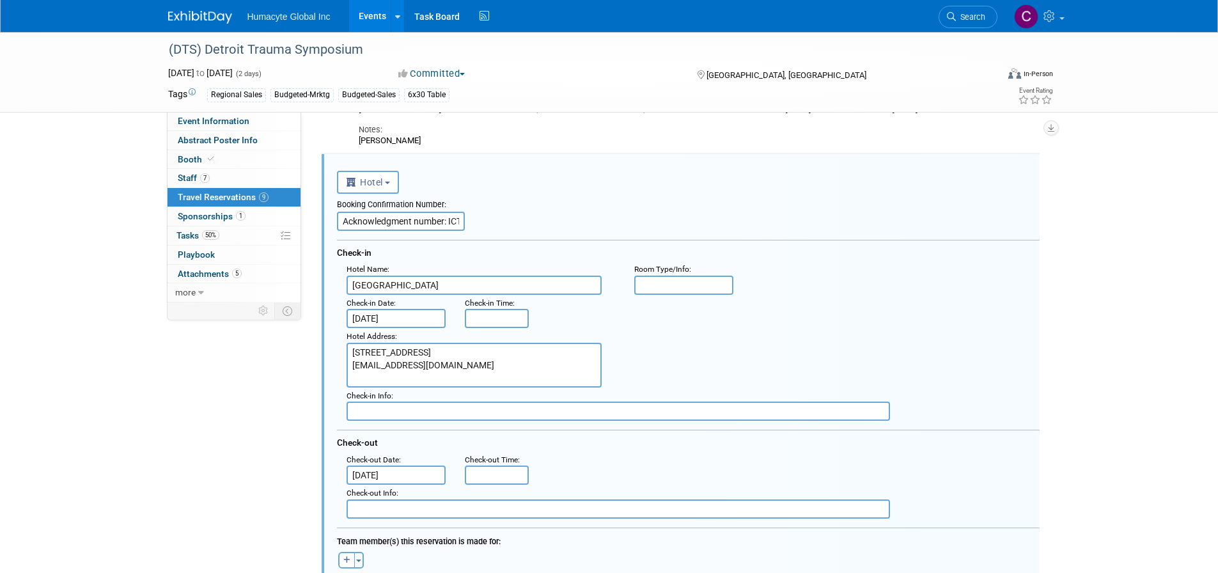
scroll to position [602, 0]
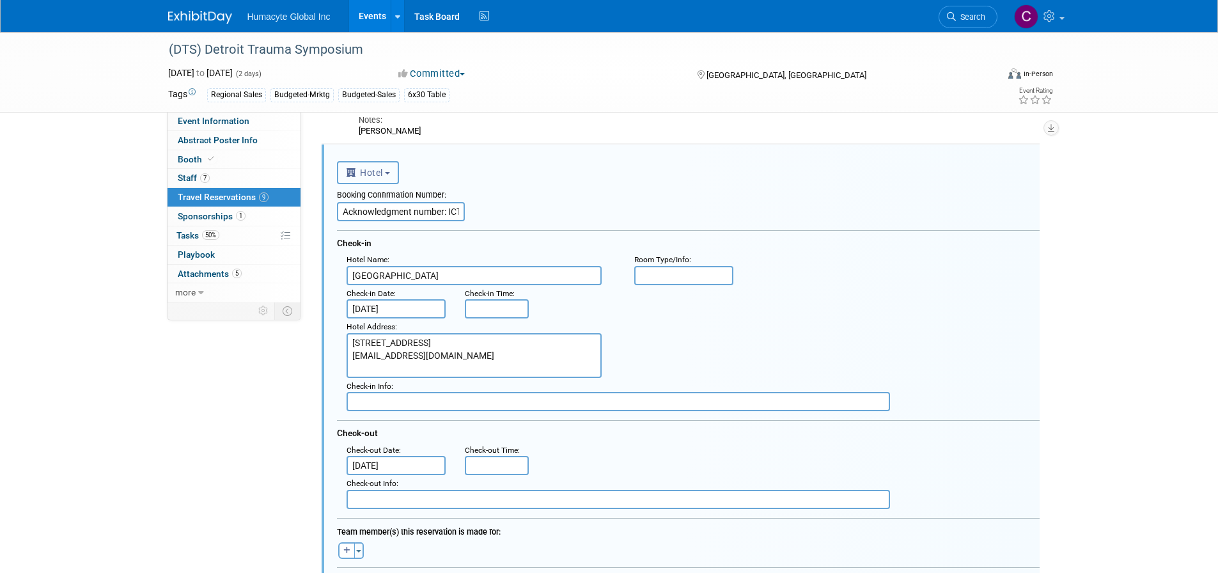
click at [398, 175] on button "Hotel" at bounding box center [368, 172] width 63 height 23
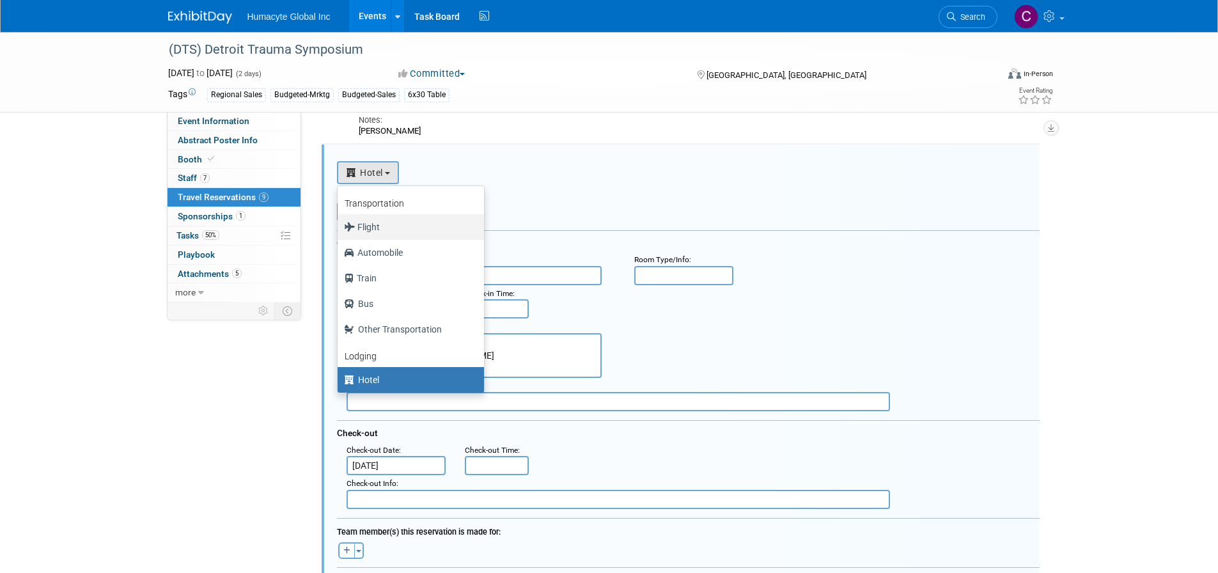
click at [384, 229] on label "Flight" at bounding box center [407, 227] width 127 height 20
click at [339, 229] on input "Flight" at bounding box center [335, 225] width 8 height 8
select select "1"
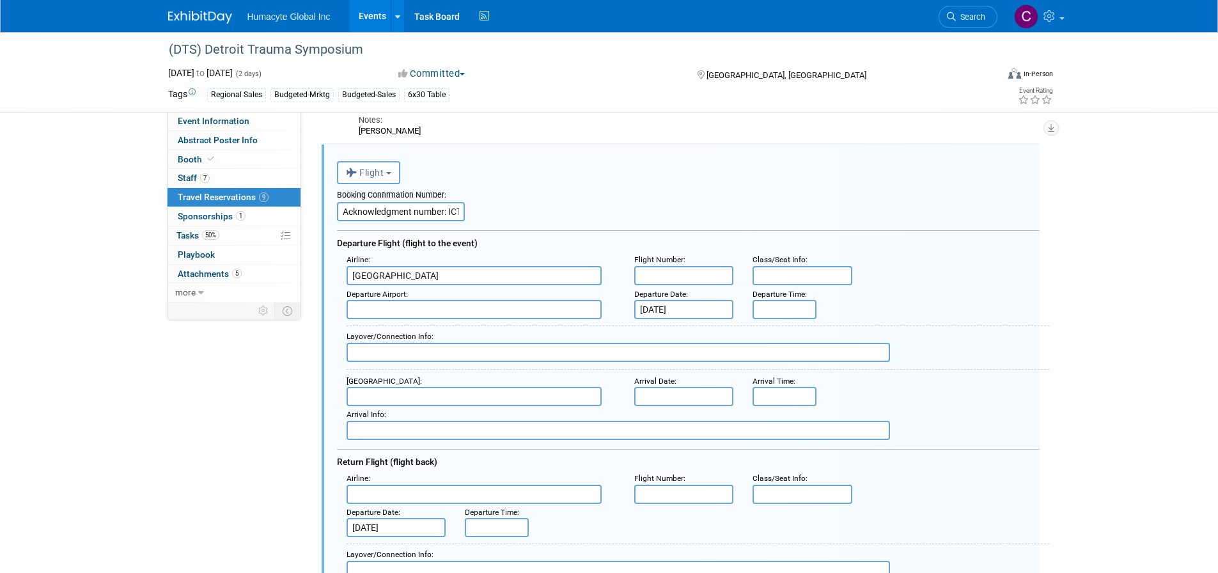
click at [655, 279] on input "text" at bounding box center [684, 275] width 100 height 19
type input "2586"
click at [442, 282] on input "MGM Grand Detroit" at bounding box center [473, 275] width 255 height 19
drag, startPoint x: 442, startPoint y: 282, endPoint x: 355, endPoint y: 274, distance: 87.9
click at [355, 274] on input "MGM Grand Detroit" at bounding box center [473, 275] width 255 height 19
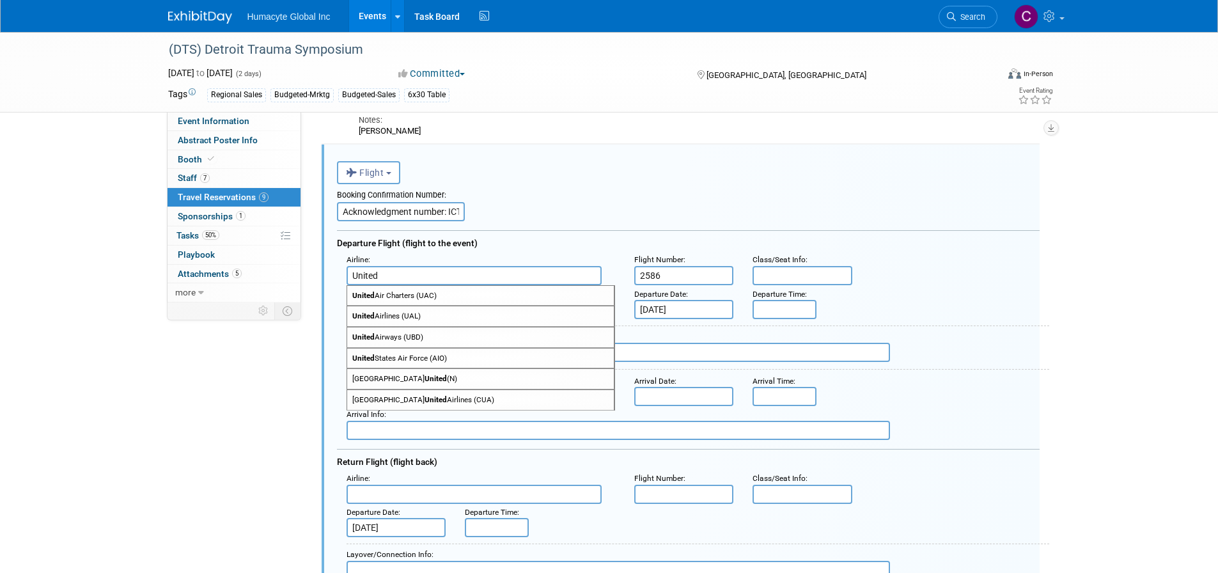
click at [373, 316] on strong "United" at bounding box center [363, 315] width 22 height 9
type input "United Airlines (UAL)"
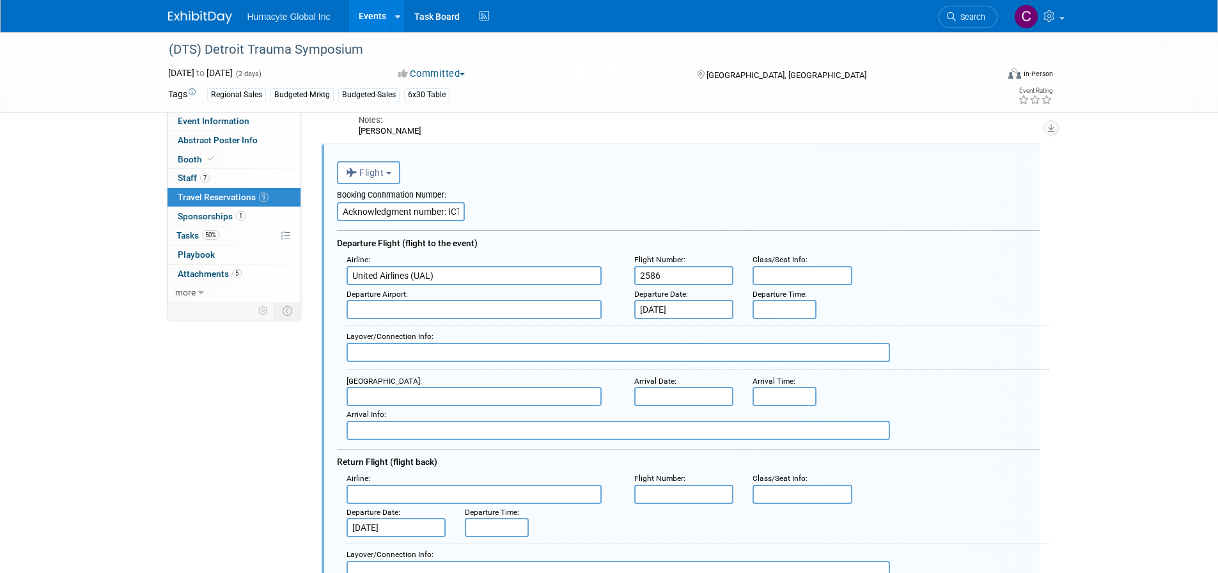
click at [394, 313] on input "text" at bounding box center [473, 309] width 255 height 19
click at [397, 334] on span "EWR - Newark Liberty International Airport" at bounding box center [480, 330] width 267 height 20
type input "EWR - Newark Liberty International Airport"
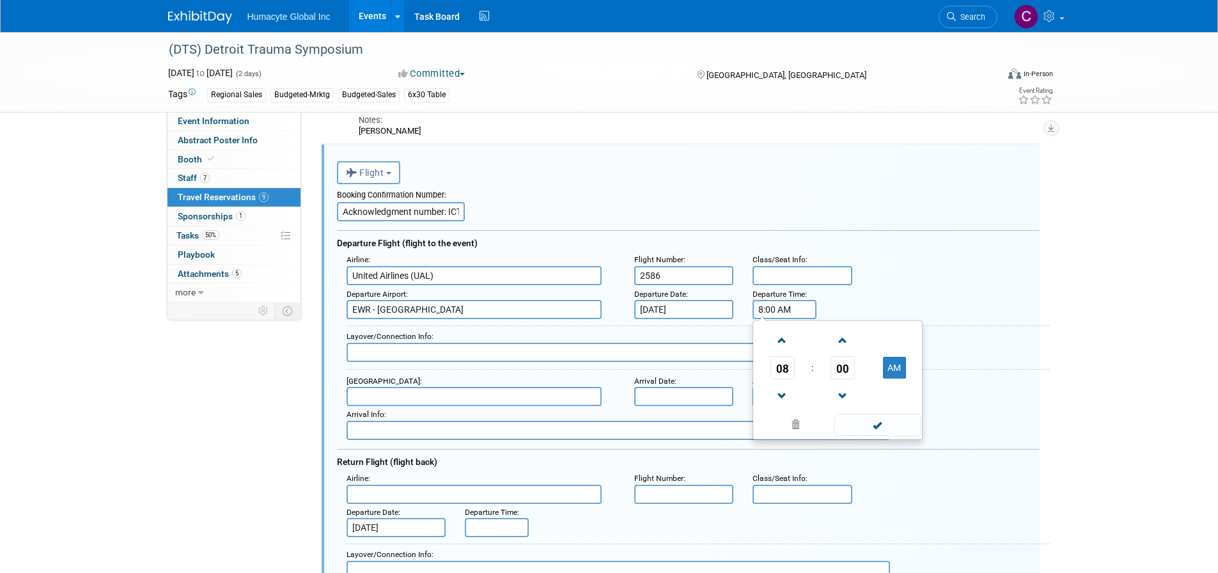
click at [768, 309] on input "8:00 AM" at bounding box center [784, 309] width 64 height 19
click at [782, 337] on span at bounding box center [782, 340] width 22 height 22
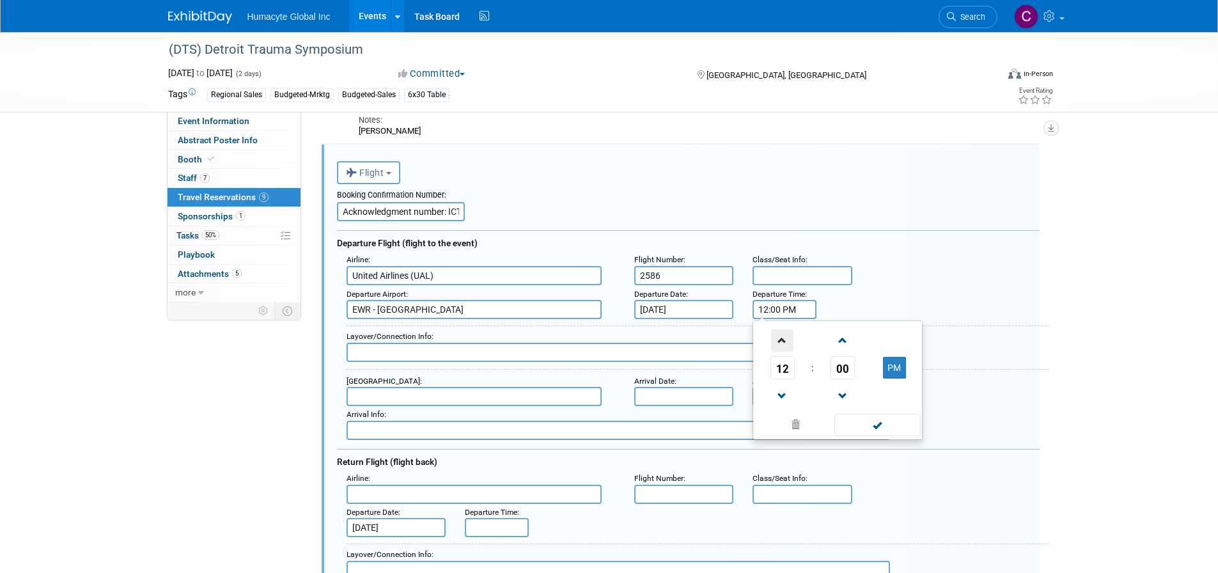
click at [782, 337] on span at bounding box center [782, 340] width 22 height 22
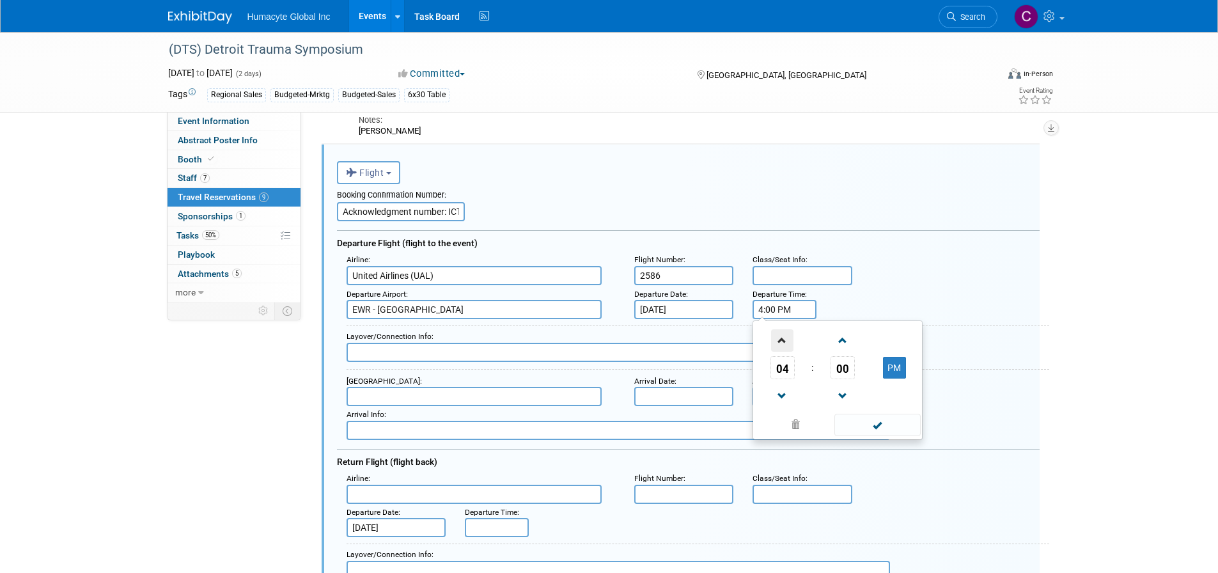
type input "5:00 PM"
click at [872, 427] on span at bounding box center [877, 425] width 86 height 22
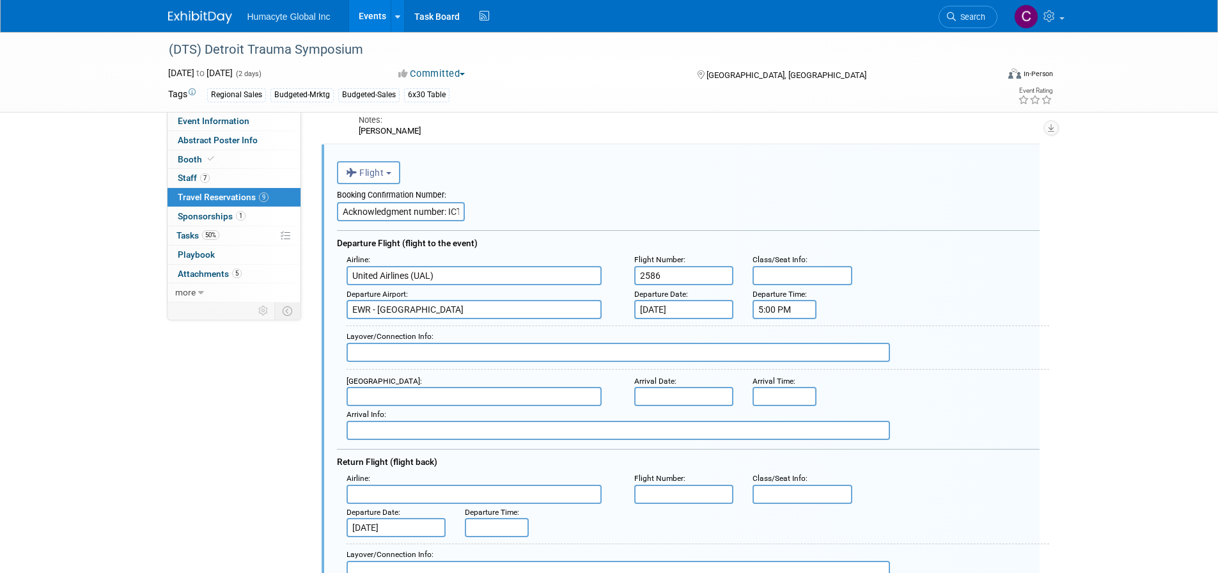
click at [390, 393] on input "text" at bounding box center [473, 396] width 255 height 19
click at [412, 420] on span "DTW - Detroit Metropolitan Wayne County Airport" at bounding box center [480, 417] width 267 height 20
type input "DTW - Detroit Metropolitan Wayne County Airport"
click at [666, 396] on input "text" at bounding box center [684, 396] width 100 height 19
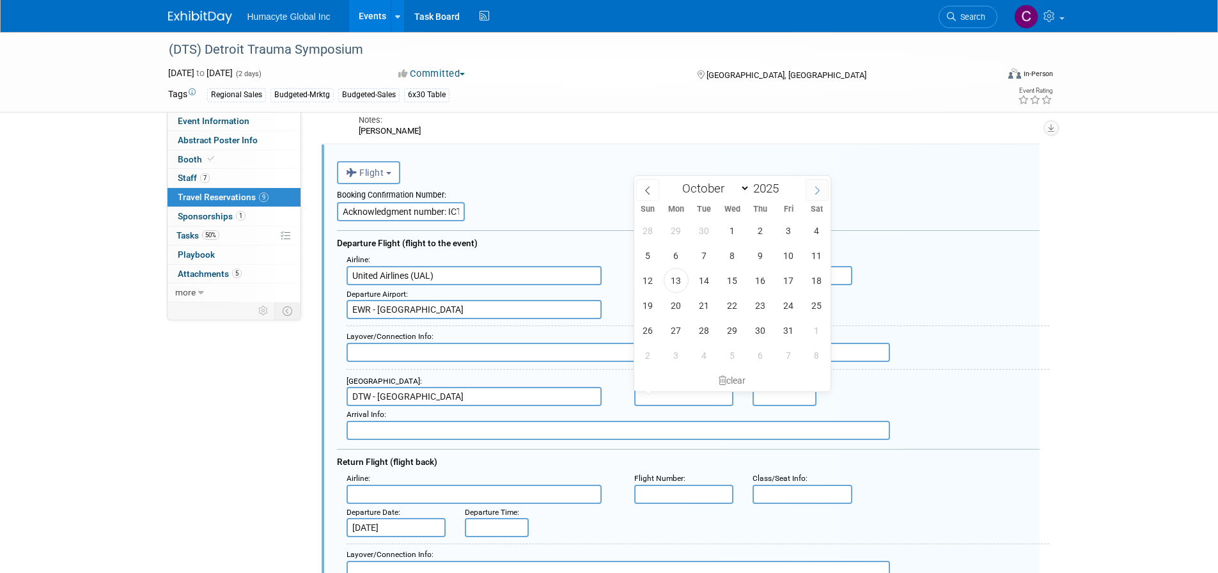
click at [813, 189] on icon at bounding box center [817, 190] width 9 height 9
select select "10"
click at [731, 250] on span "5" at bounding box center [732, 255] width 25 height 25
type input "Nov 5, 2025"
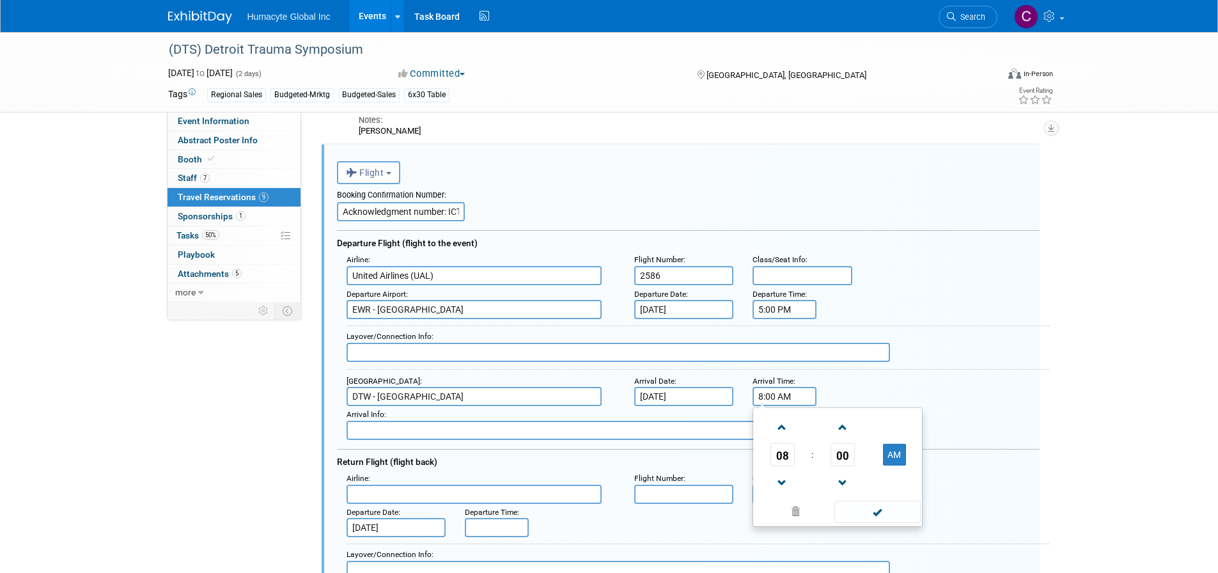
click at [775, 393] on input "8:00 AM" at bounding box center [784, 396] width 64 height 19
click at [894, 457] on button "AM" at bounding box center [894, 455] width 23 height 22
click at [782, 484] on span at bounding box center [782, 483] width 22 height 22
click at [843, 430] on span at bounding box center [842, 427] width 22 height 22
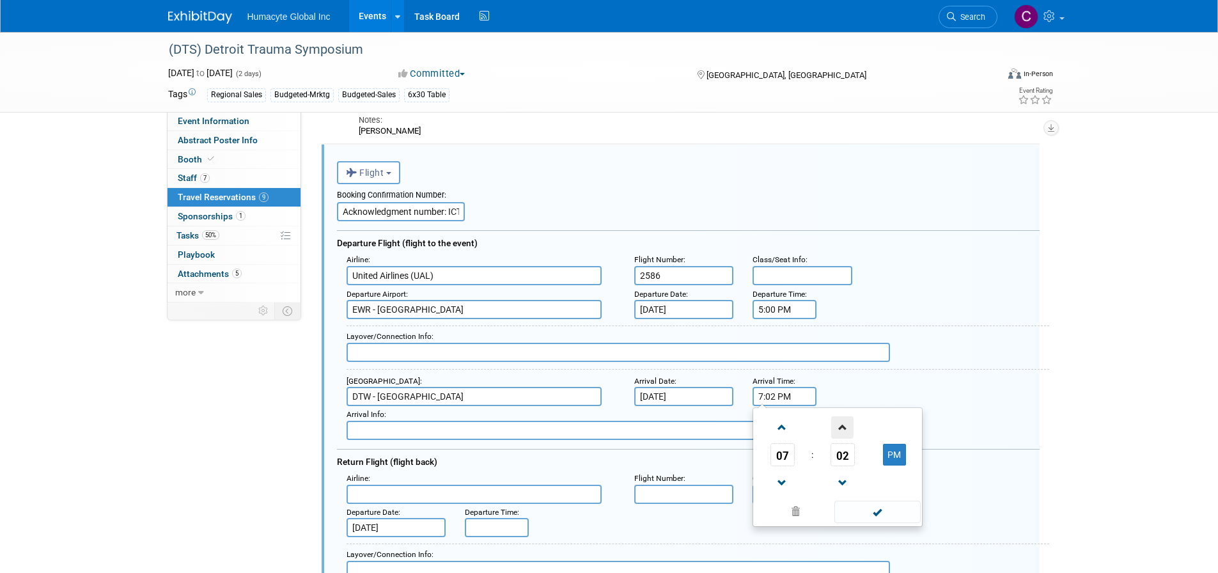
click at [843, 430] on span at bounding box center [842, 427] width 22 height 22
type input "7:05 PM"
click at [880, 513] on span at bounding box center [877, 512] width 86 height 22
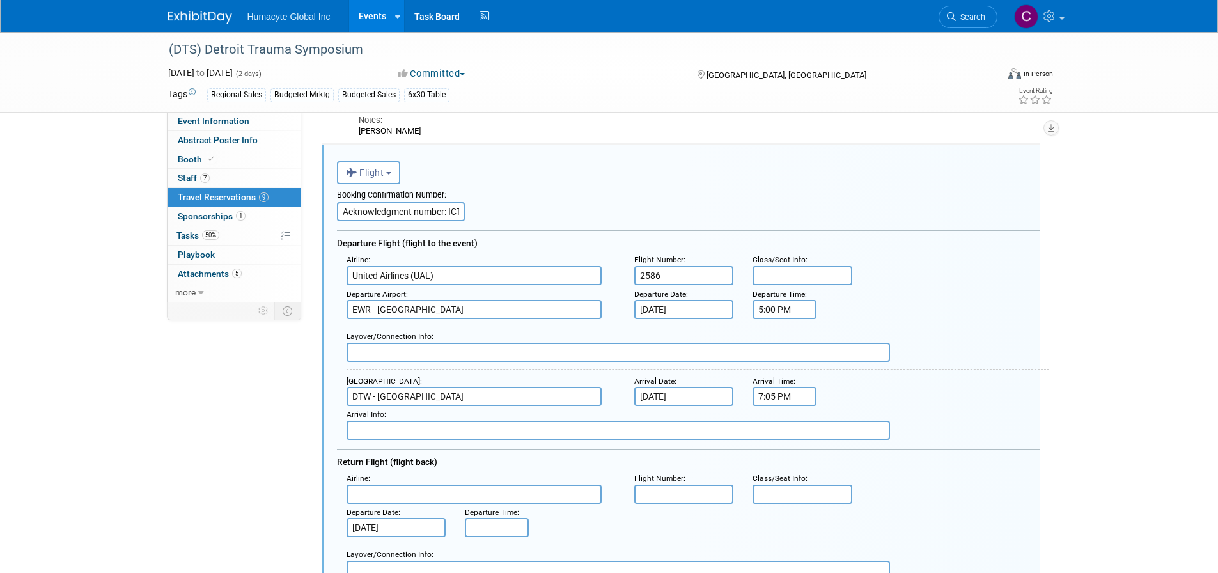
click at [384, 493] on input "text" at bounding box center [473, 494] width 255 height 19
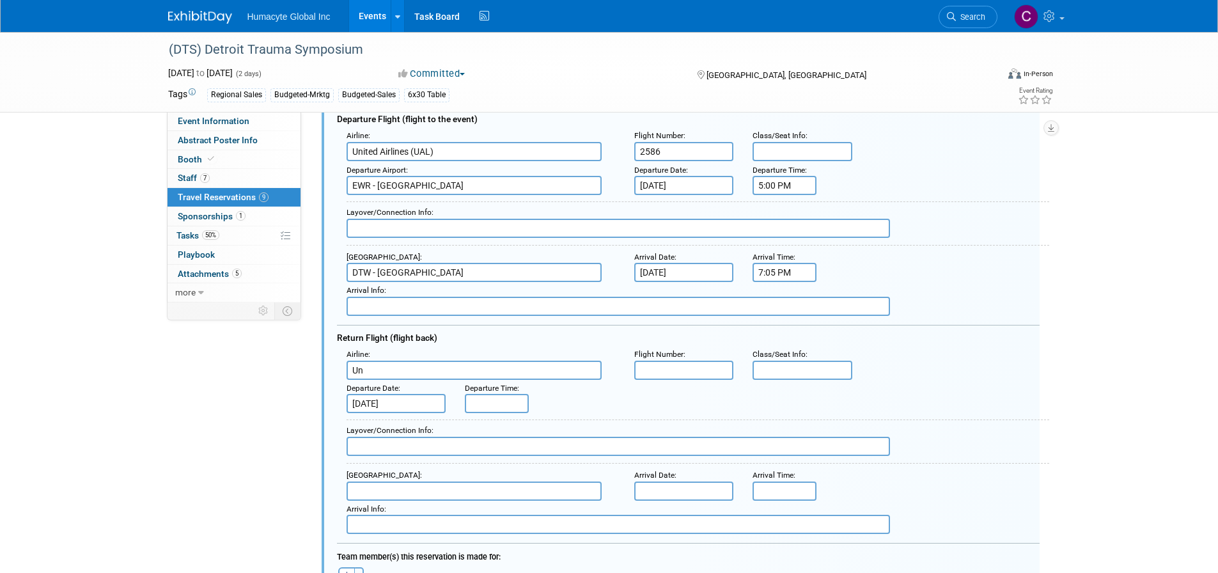
scroll to position [730, 0]
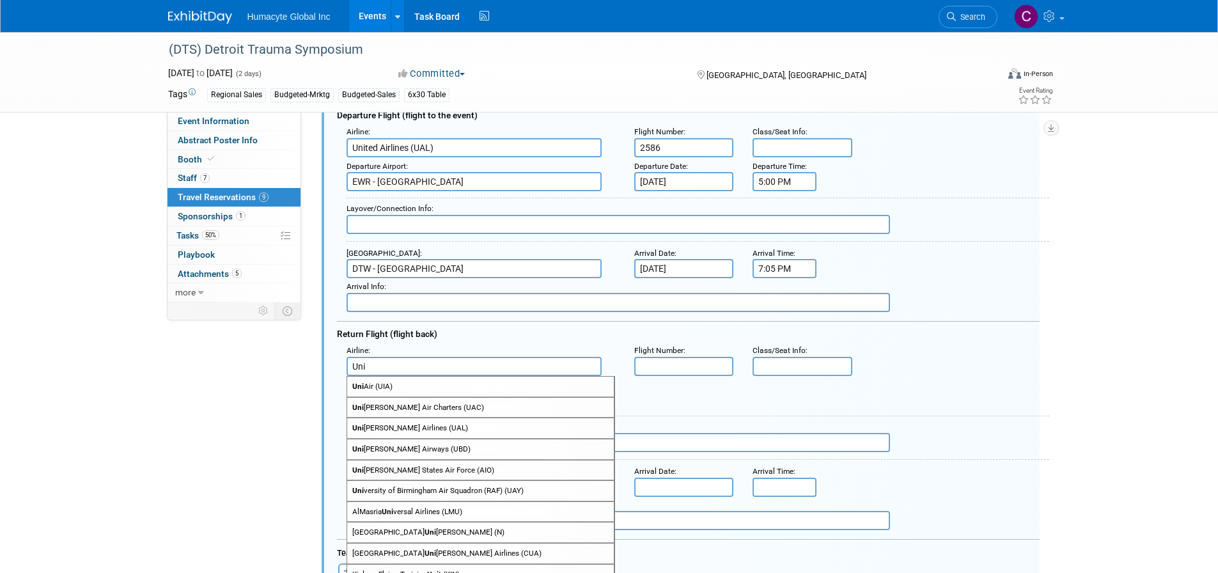
click at [390, 430] on span "Uni ted Airlines (UAL)" at bounding box center [480, 428] width 267 height 20
type input "United Airlines (UAL)"
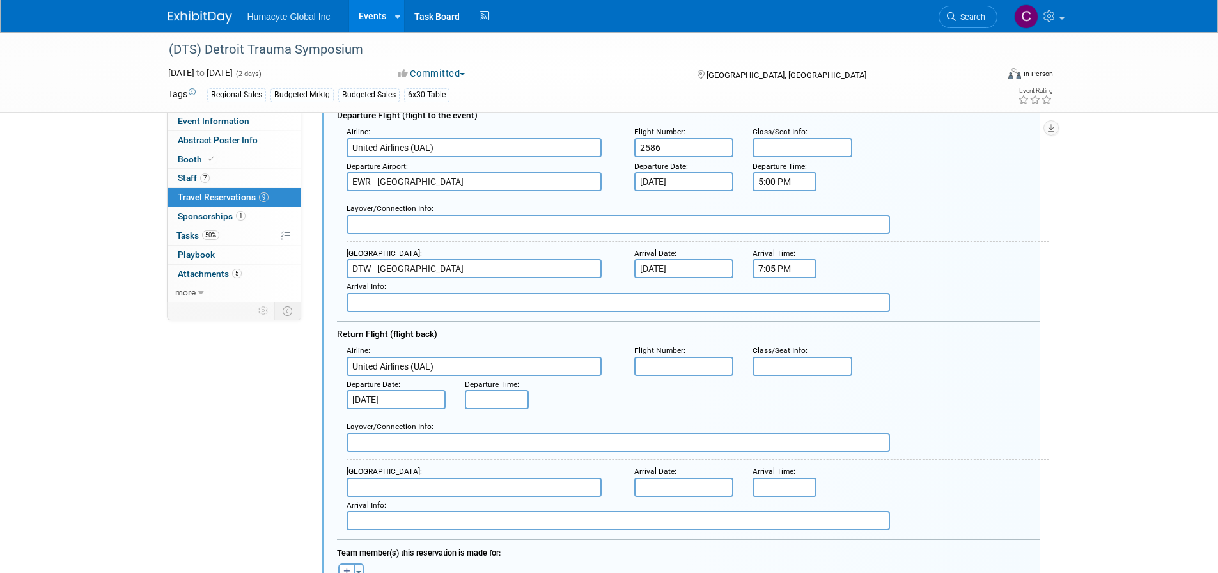
click at [690, 366] on input "text" at bounding box center [684, 366] width 100 height 19
type input "3706"
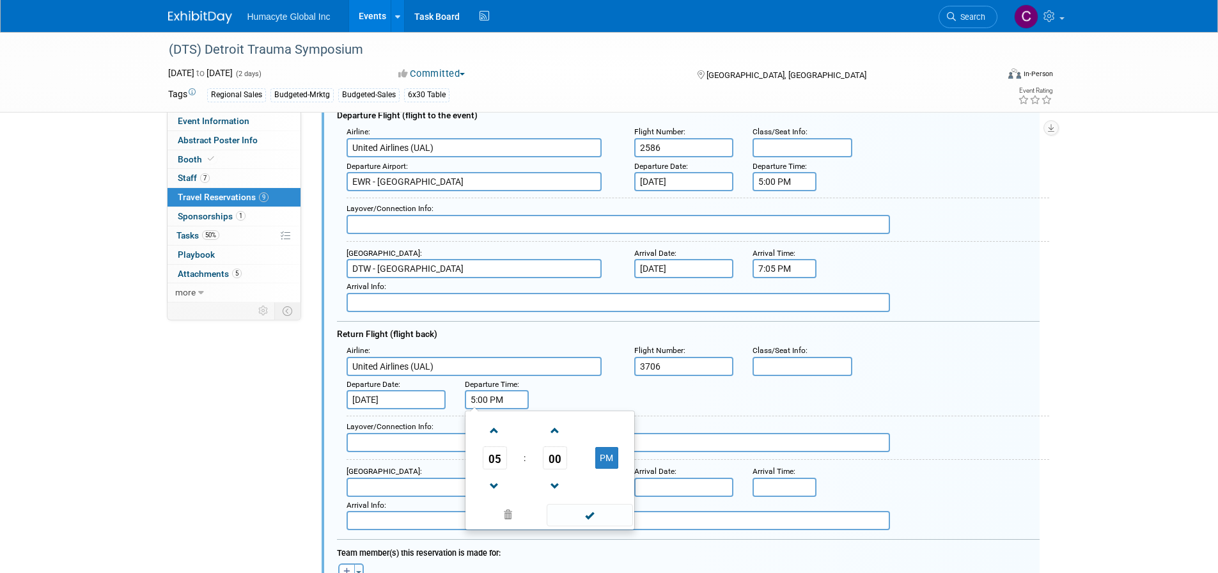
click at [484, 400] on input "5:00 PM" at bounding box center [497, 399] width 64 height 19
click at [492, 437] on span at bounding box center [494, 430] width 22 height 22
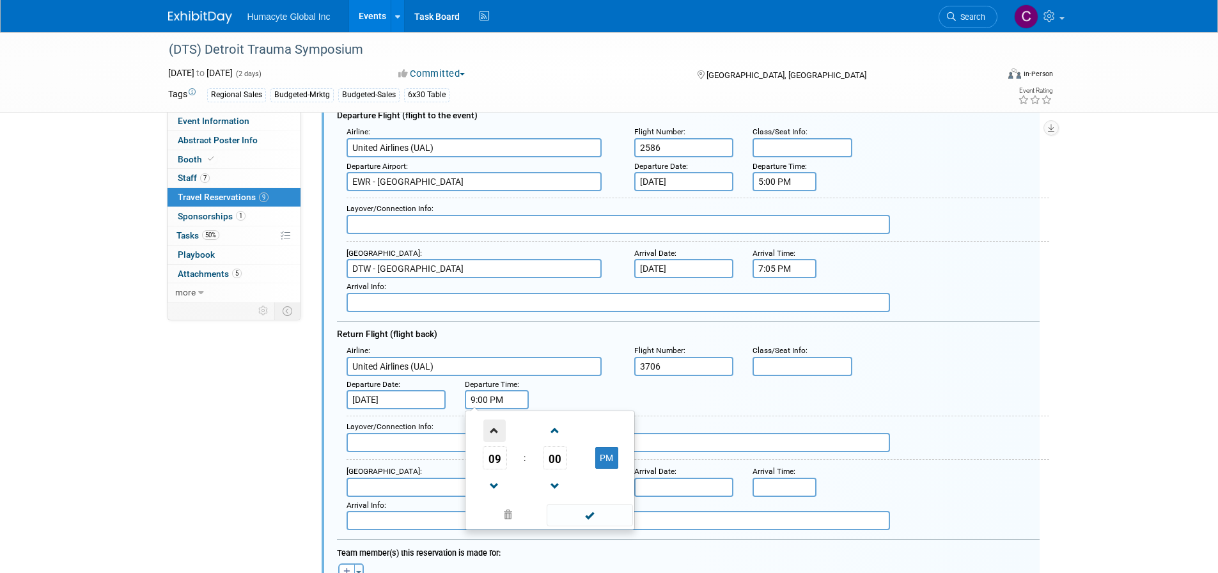
click at [492, 437] on span at bounding box center [494, 430] width 22 height 22
click at [614, 465] on button "AM" at bounding box center [606, 458] width 23 height 22
type input "12:00 PM"
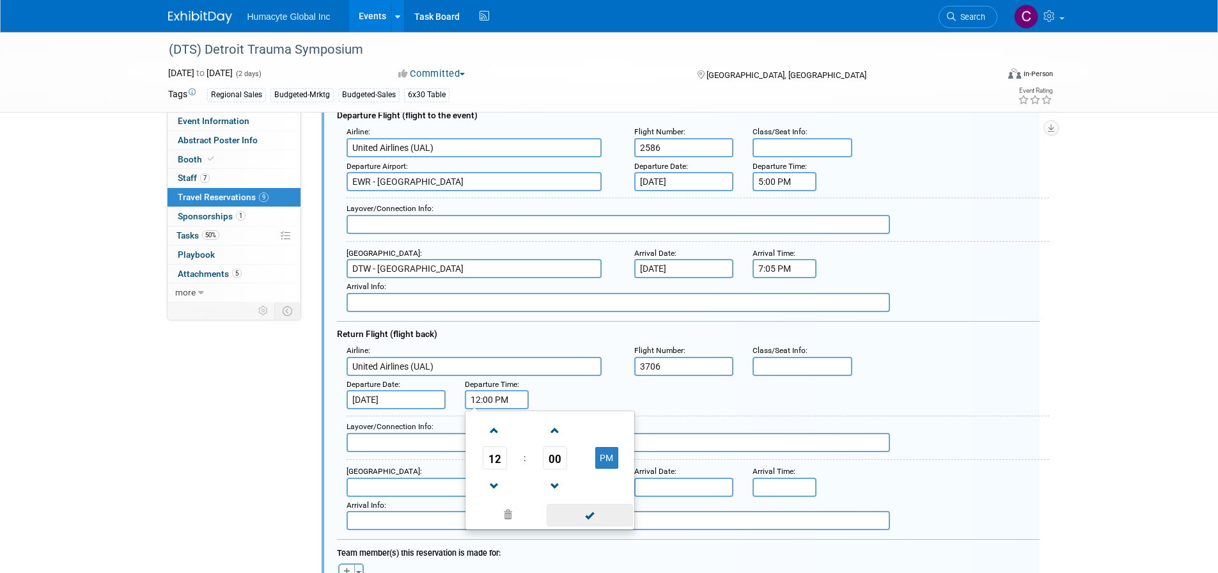
click at [593, 517] on span at bounding box center [590, 515] width 86 height 22
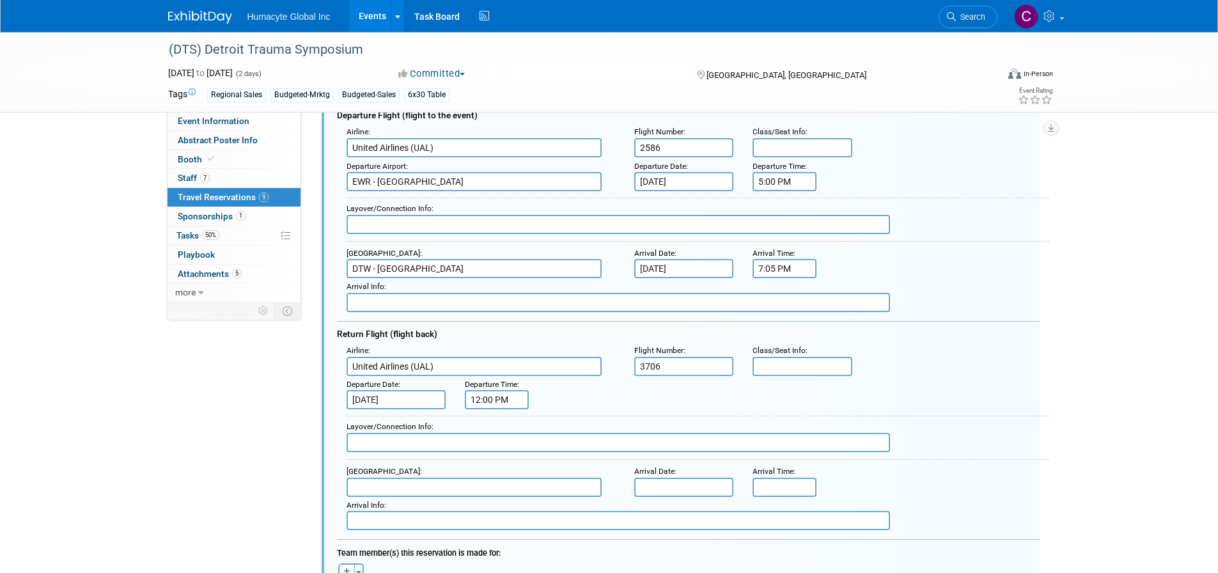
click at [389, 490] on input "text" at bounding box center [473, 487] width 255 height 19
click at [388, 506] on span "EWR - Newark Liberty International Airport" at bounding box center [480, 507] width 267 height 20
type input "EWR - Newark Liberty International Airport"
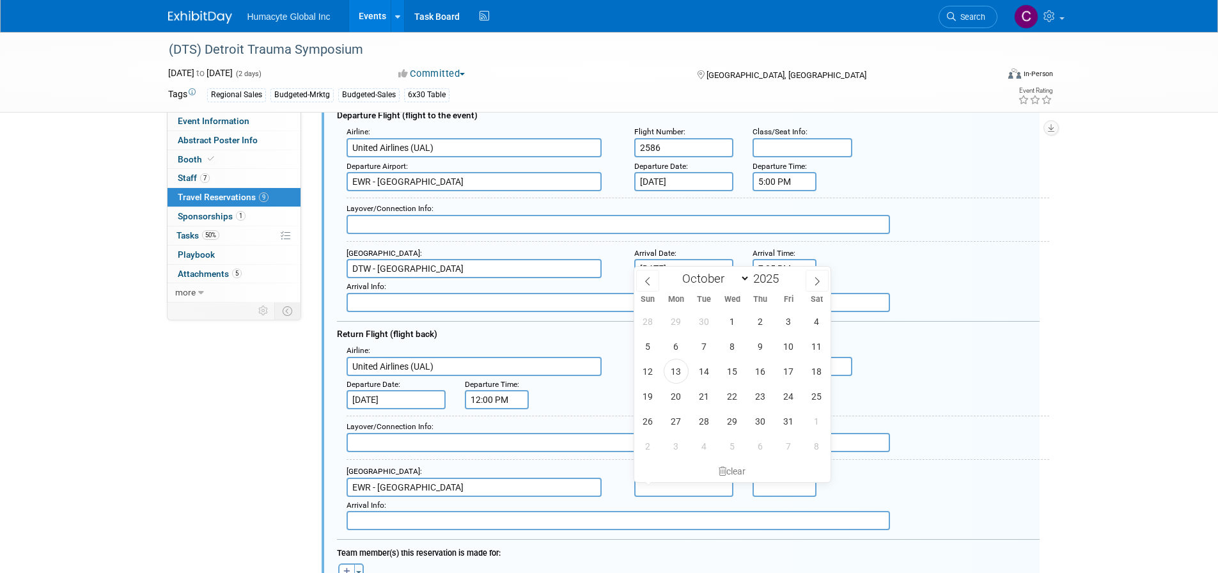
click at [648, 483] on input "text" at bounding box center [684, 487] width 100 height 19
click at [816, 274] on span at bounding box center [817, 281] width 23 height 22
select select "10"
click at [790, 352] on span "7" at bounding box center [788, 346] width 25 height 25
type input "Nov 7, 2025"
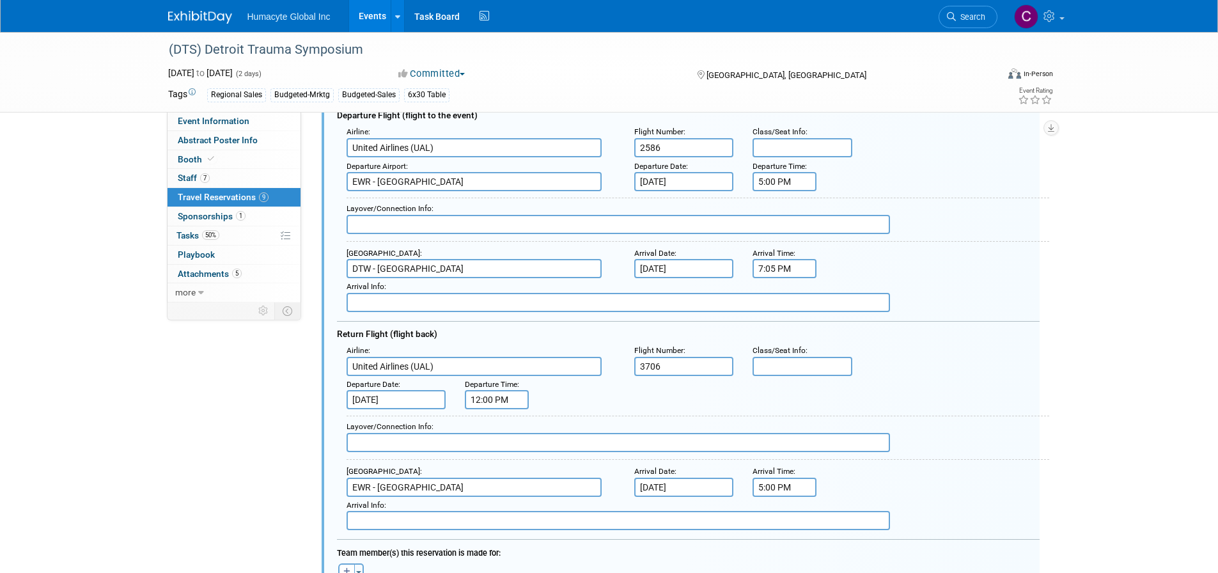
click at [767, 490] on input "5:00 PM" at bounding box center [784, 487] width 64 height 19
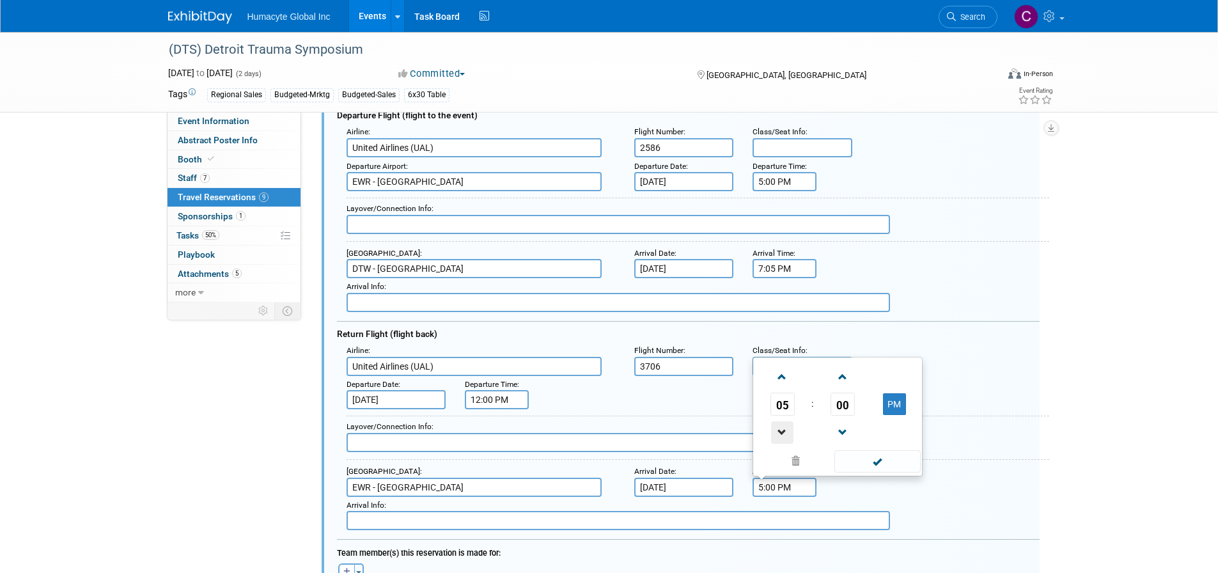
click at [783, 431] on span at bounding box center [782, 432] width 22 height 22
type input "2:00 PM"
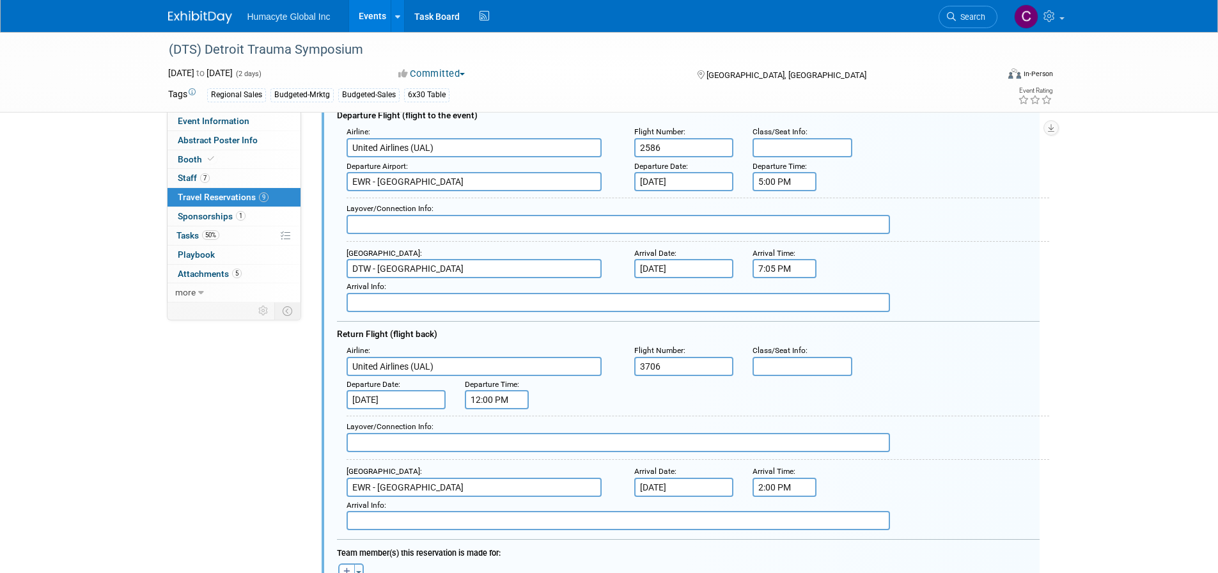
click at [403, 520] on input "text" at bounding box center [617, 520] width 543 height 19
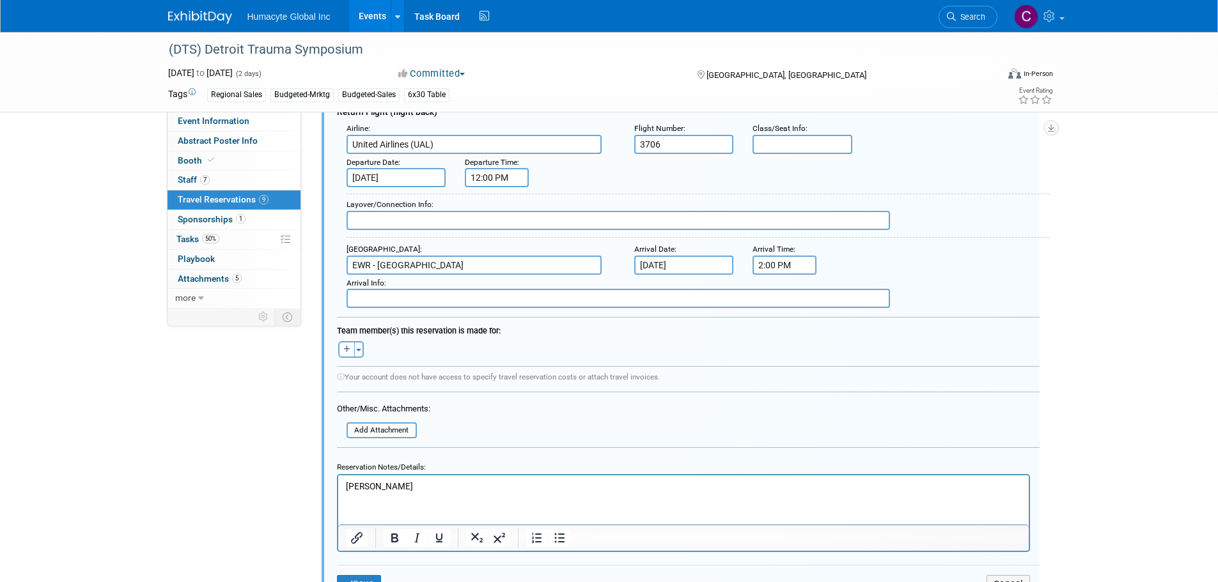
scroll to position [986, 0]
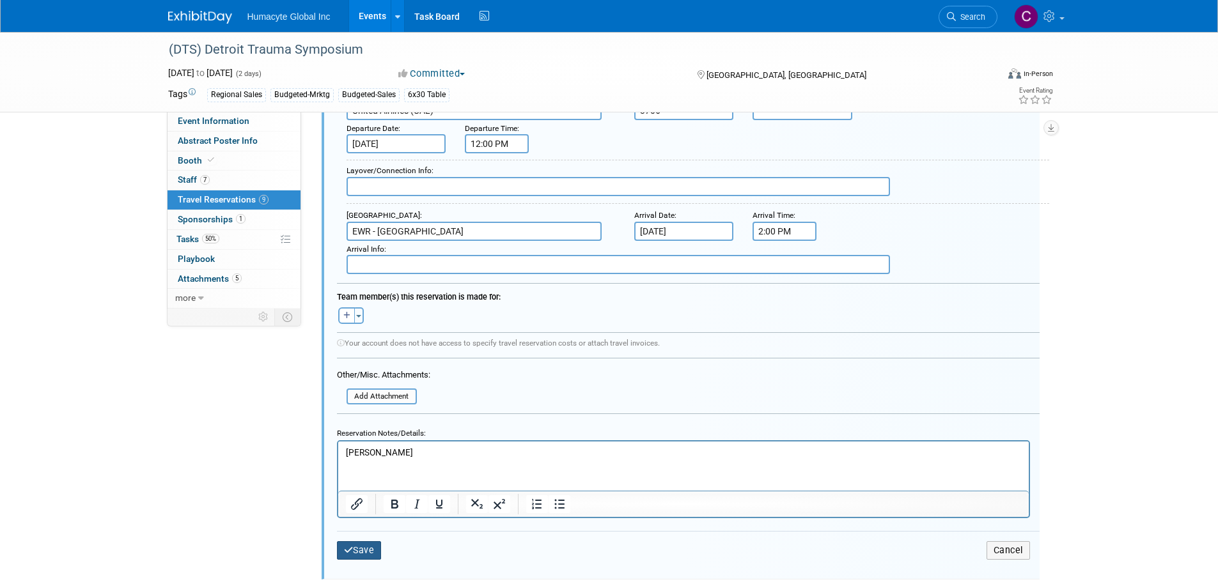
click at [362, 552] on button "Save" at bounding box center [359, 550] width 45 height 19
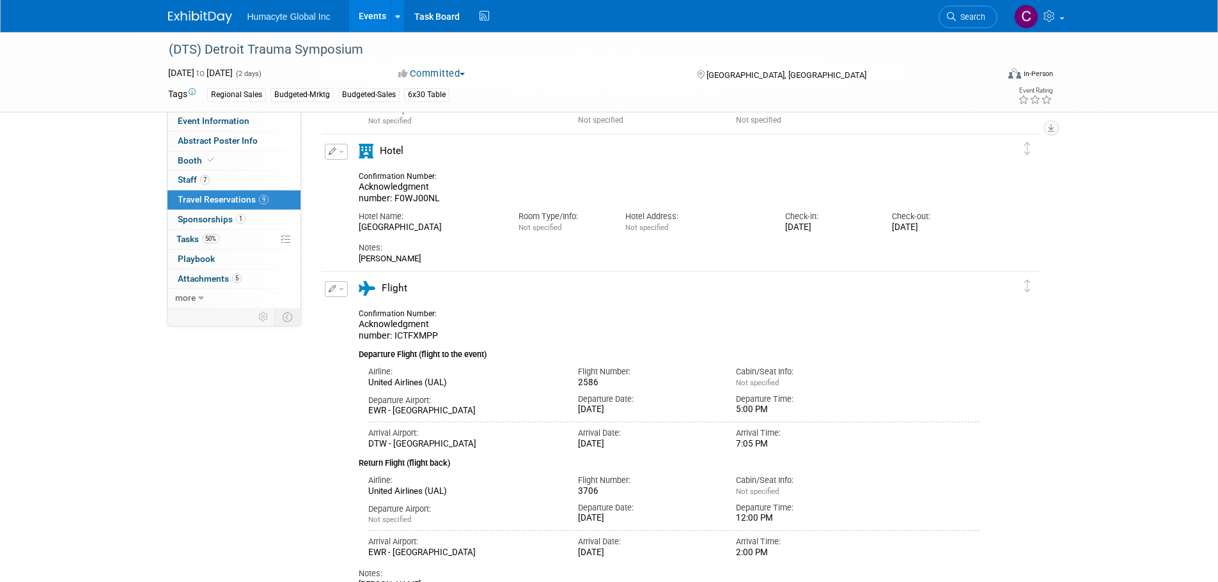
scroll to position [538, 0]
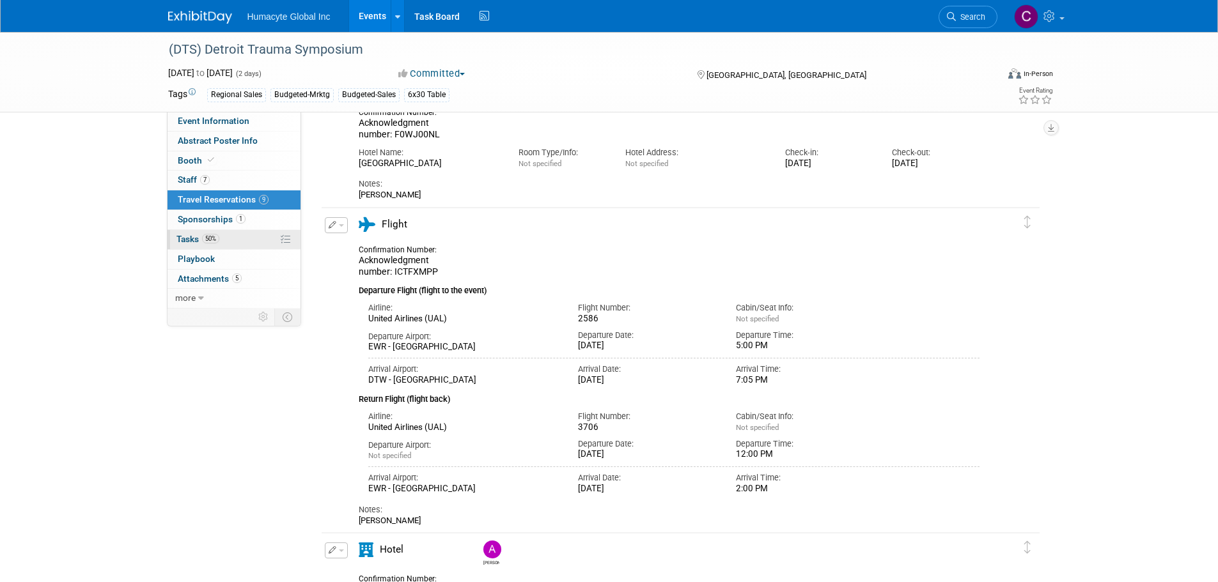
click at [182, 238] on span "Tasks 50%" at bounding box center [197, 239] width 43 height 10
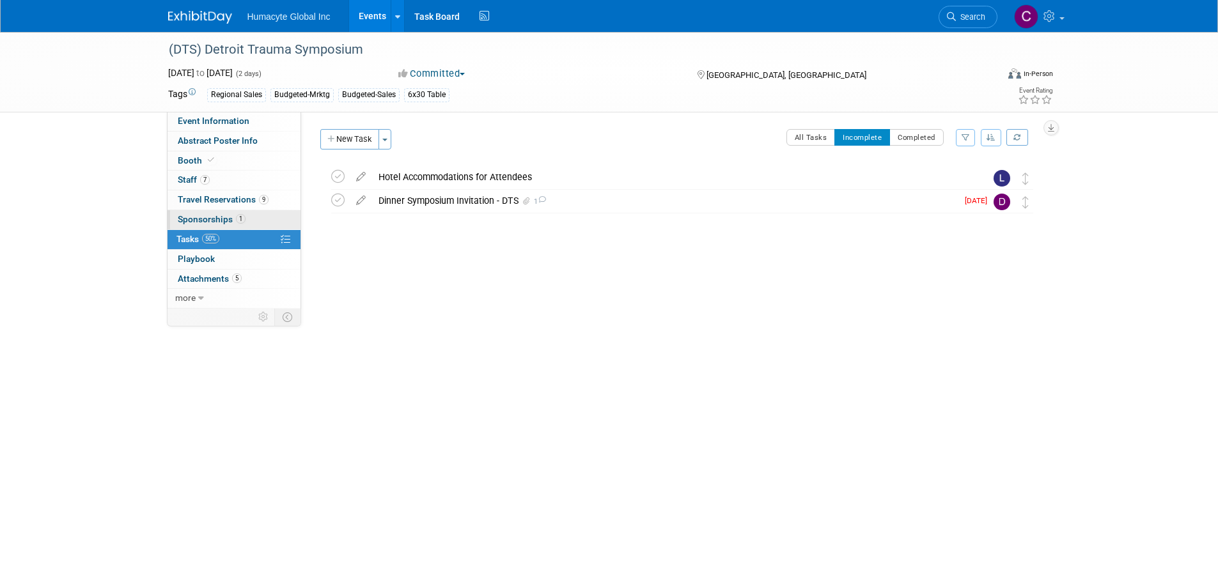
click at [214, 218] on span "Sponsorships 1" at bounding box center [212, 219] width 68 height 10
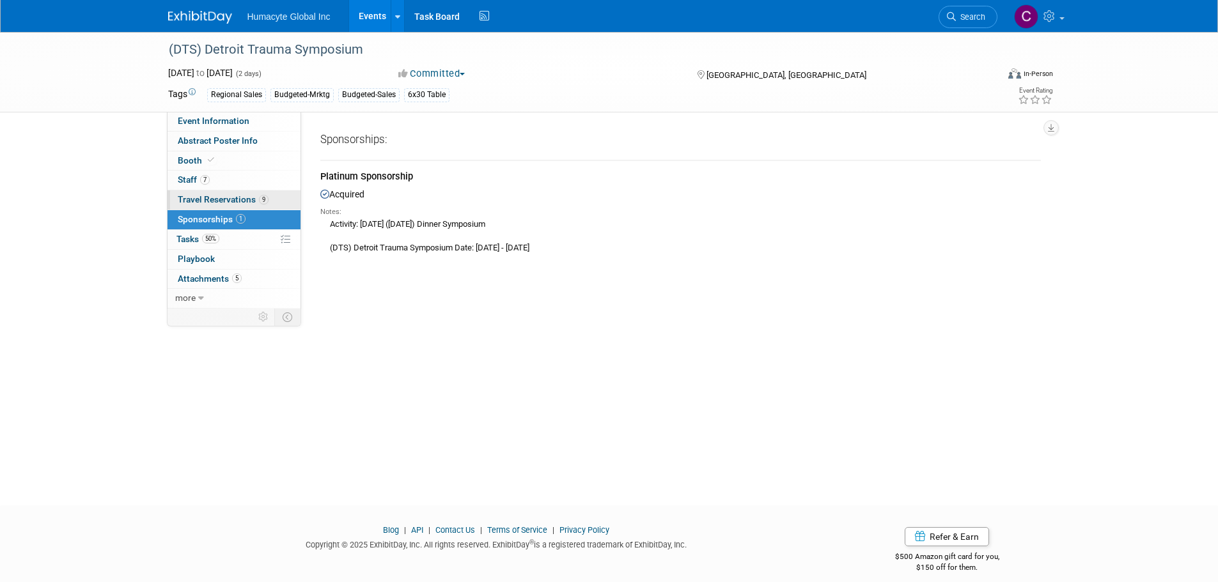
click at [205, 199] on span "Travel Reservations 9" at bounding box center [223, 199] width 91 height 10
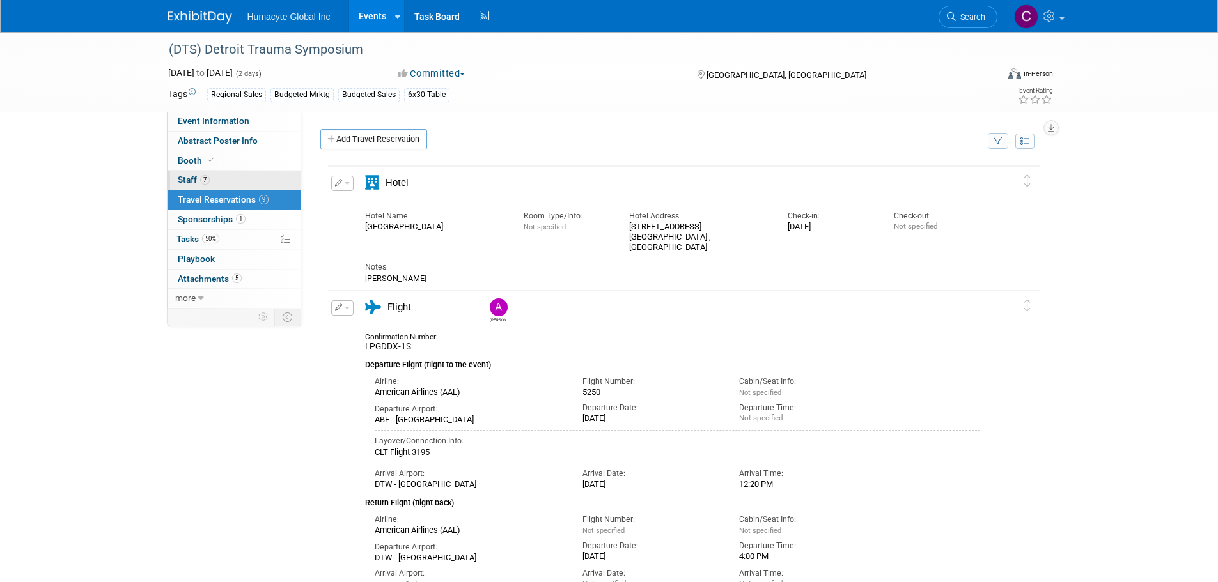
click at [186, 178] on span "Staff 7" at bounding box center [194, 180] width 32 height 10
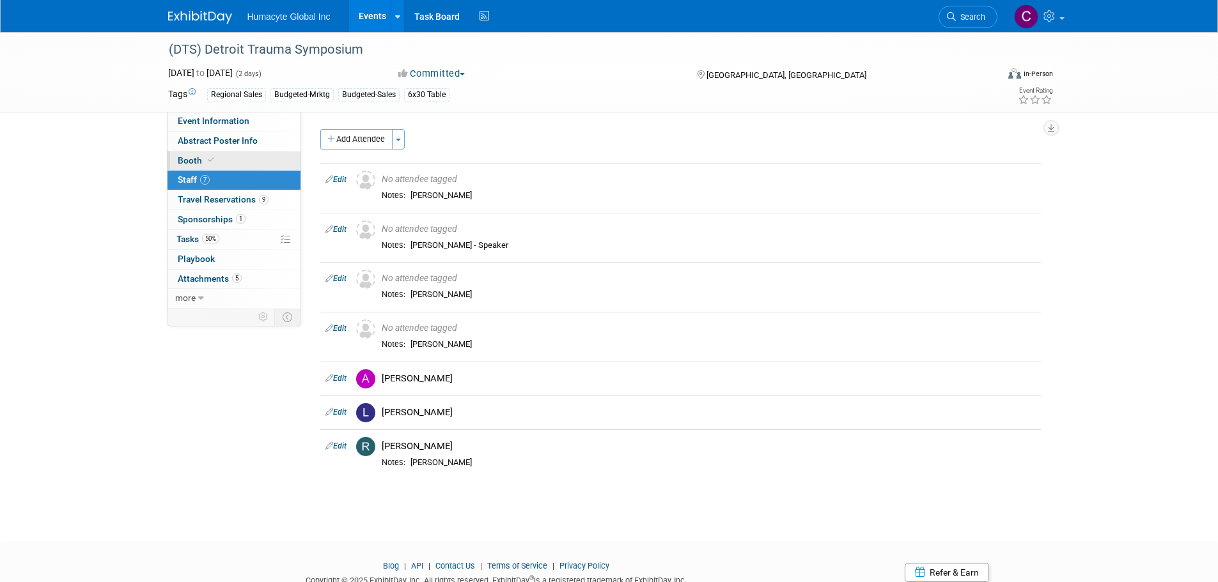
click at [196, 157] on span "Booth" at bounding box center [197, 160] width 39 height 10
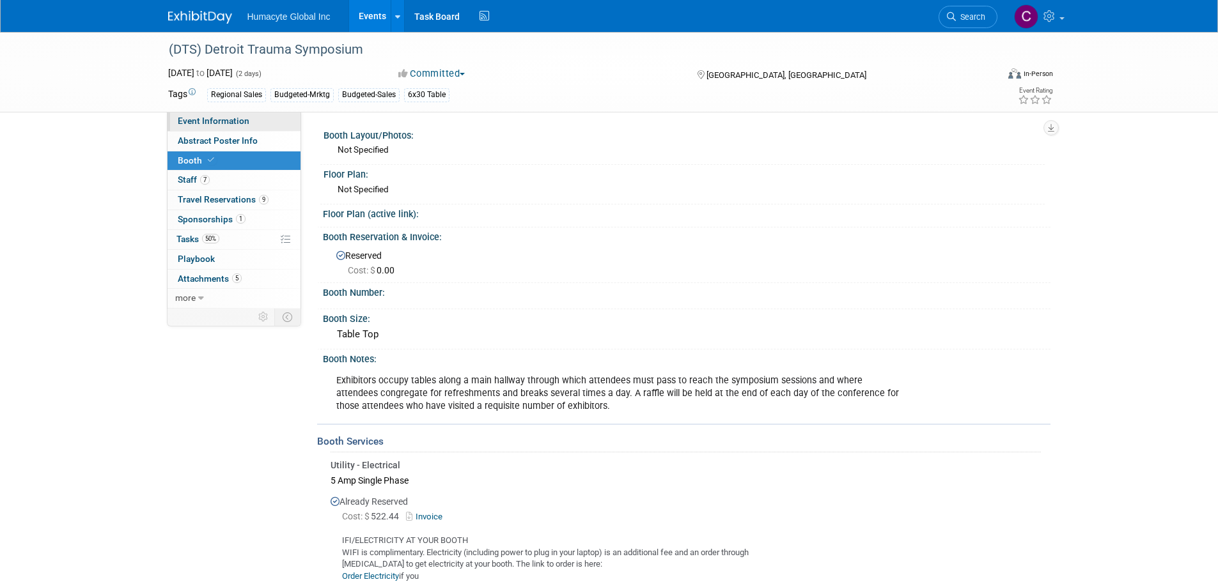
click at [198, 122] on span "Event Information" at bounding box center [214, 121] width 72 height 10
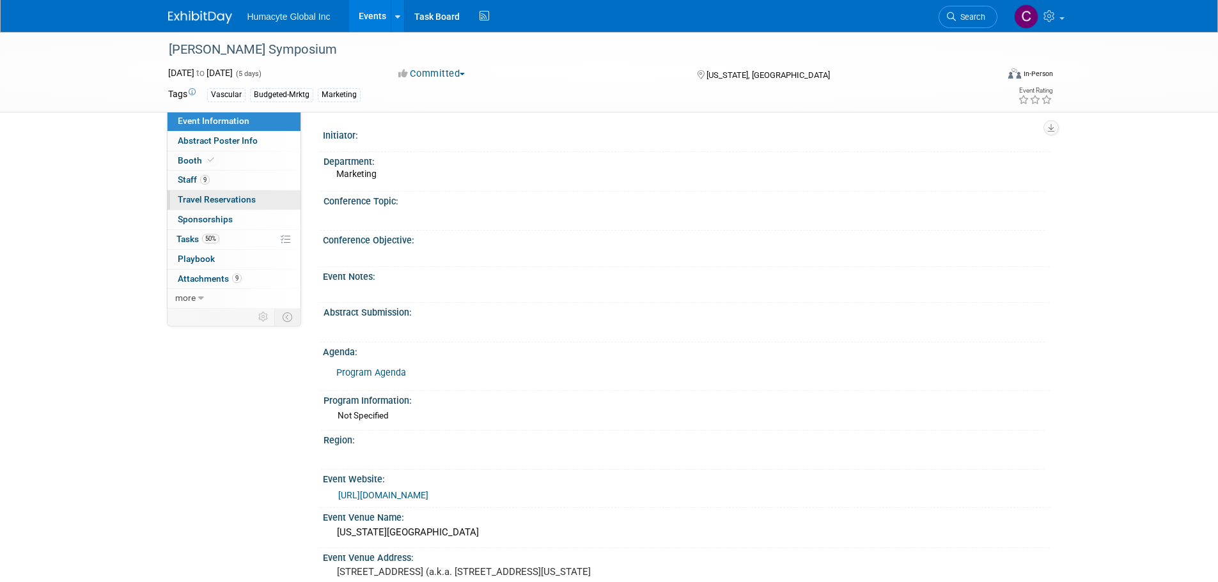
click at [228, 201] on span "Travel Reservations 0" at bounding box center [217, 199] width 78 height 10
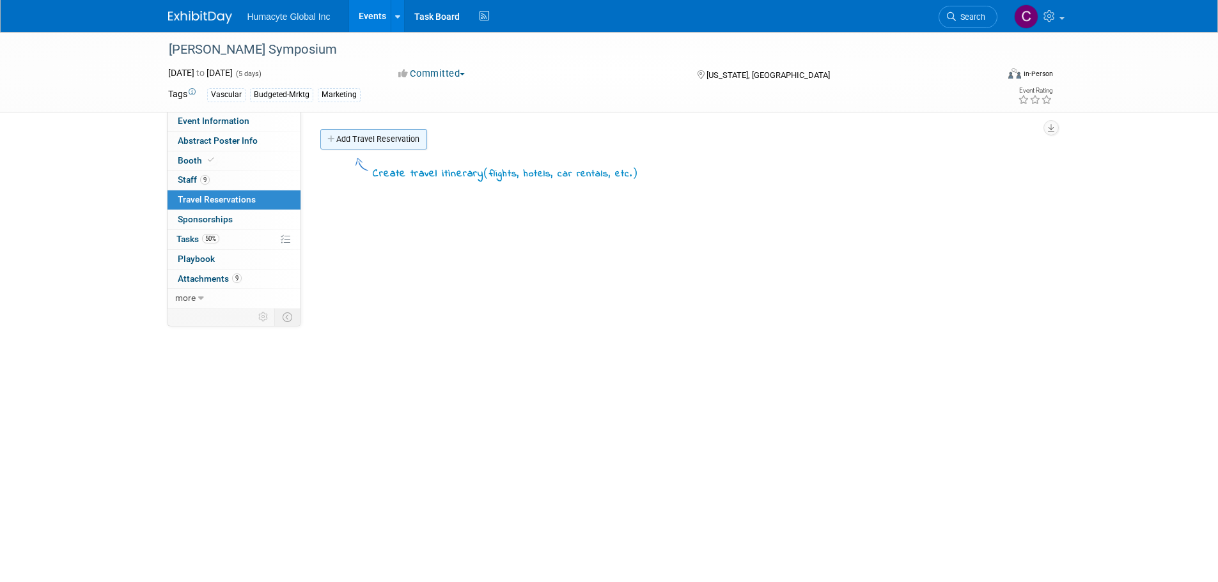
click at [373, 139] on link "Add Travel Reservation" at bounding box center [373, 139] width 107 height 20
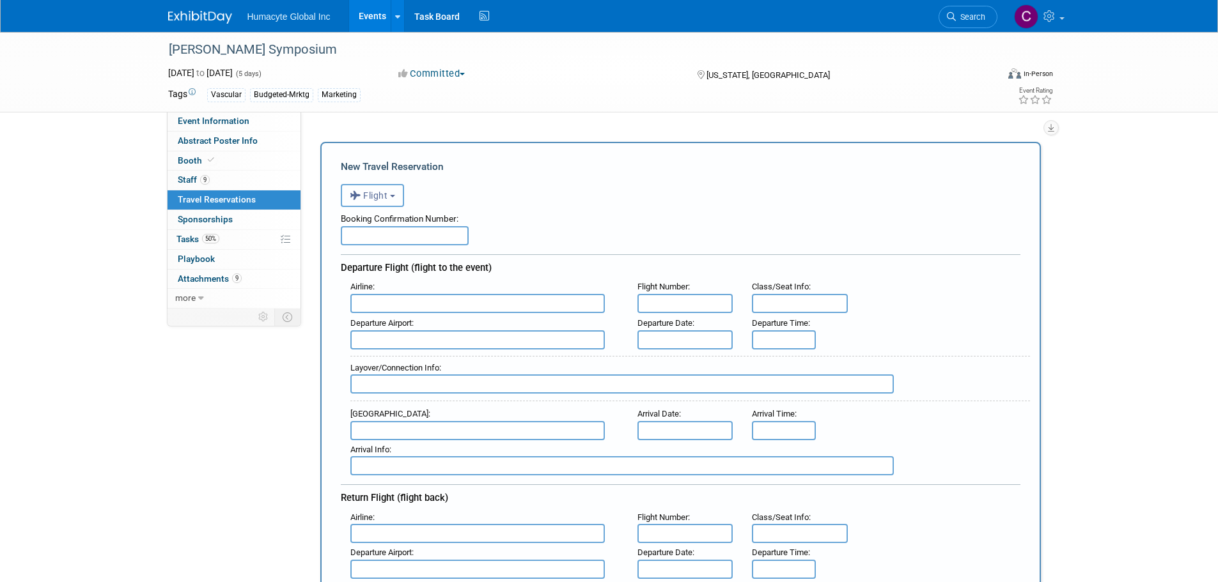
click at [400, 197] on button "Flight" at bounding box center [372, 195] width 63 height 23
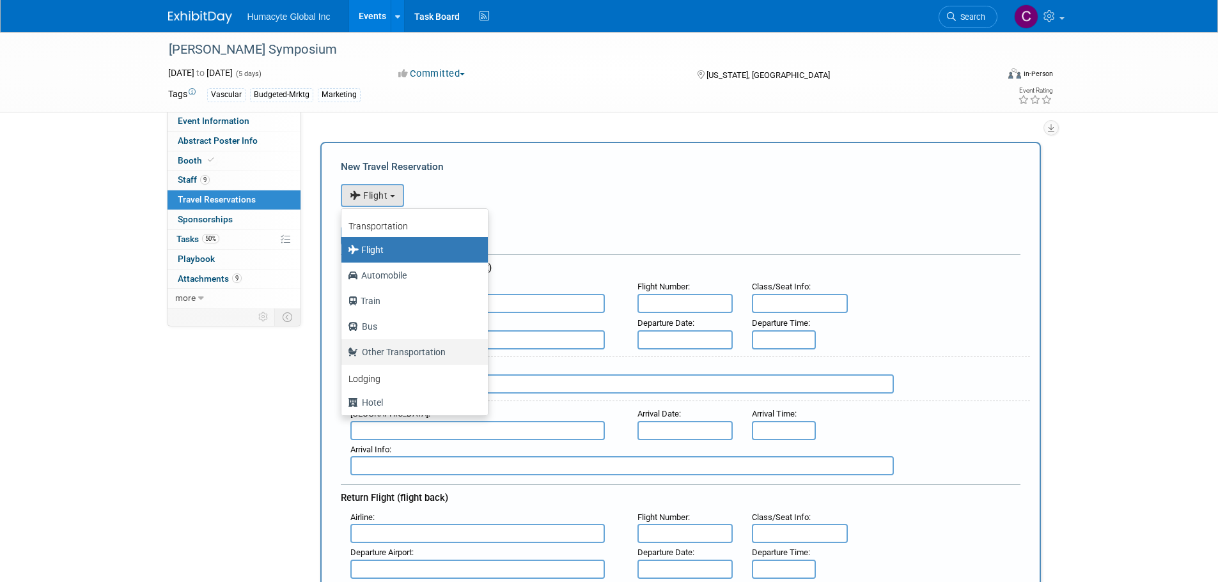
click at [379, 351] on label "Other Transportation" at bounding box center [411, 352] width 127 height 20
click at [343, 351] on input "Other Transportation" at bounding box center [339, 350] width 8 height 8
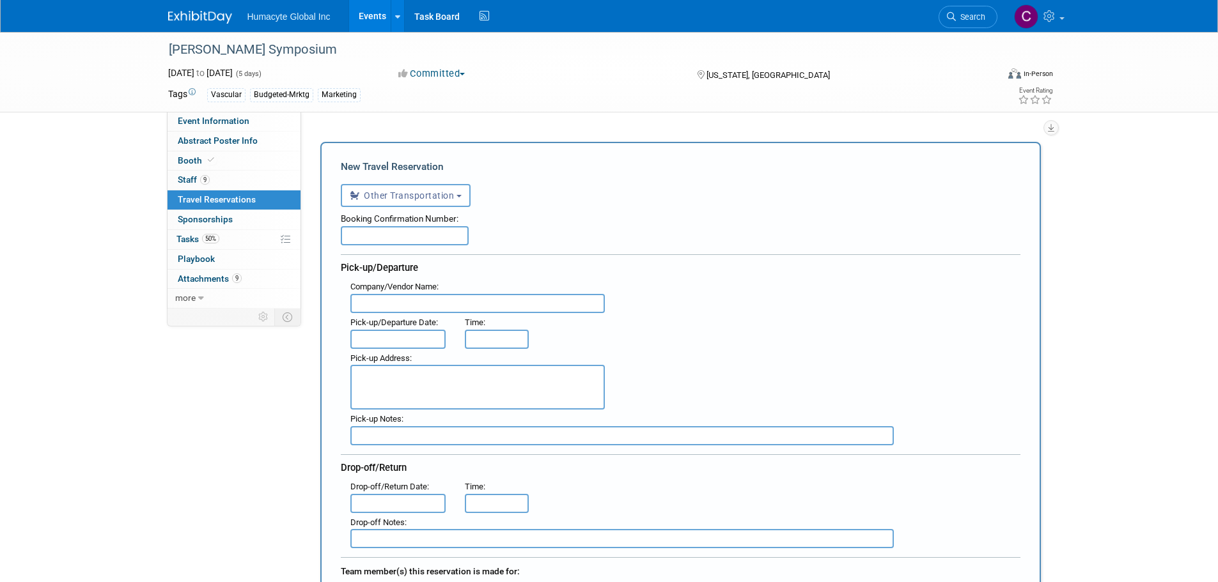
click at [400, 236] on input "text" at bounding box center [405, 235] width 128 height 19
click at [458, 196] on b "button" at bounding box center [458, 196] width 5 height 3
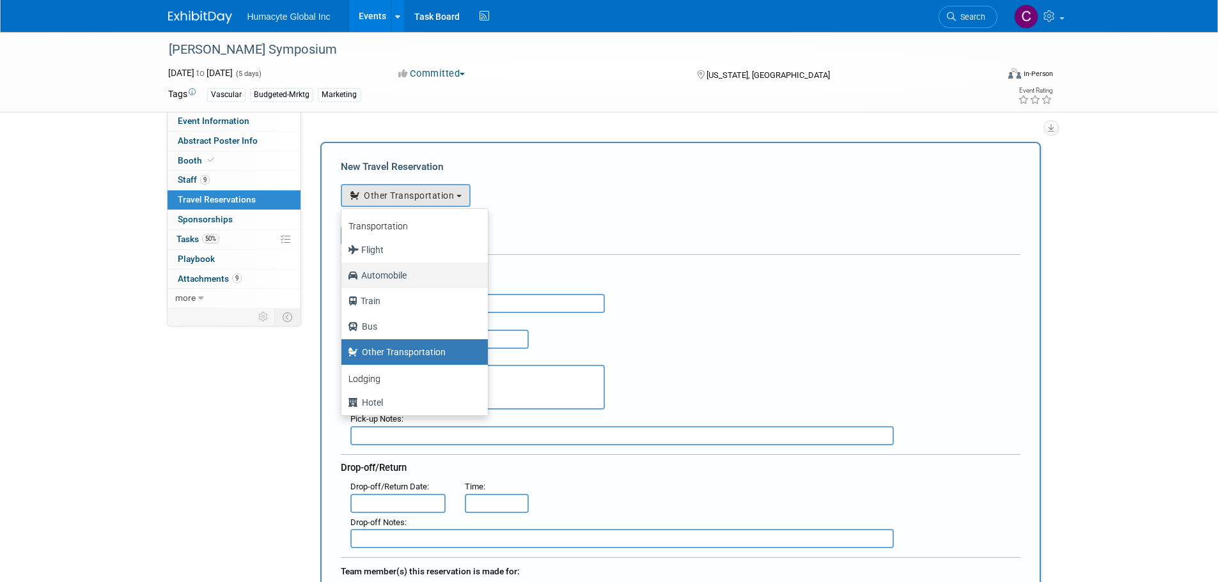
click at [371, 278] on label "Automobile" at bounding box center [411, 275] width 127 height 20
click at [343, 278] on input "Automobile" at bounding box center [339, 274] width 8 height 8
select select "4"
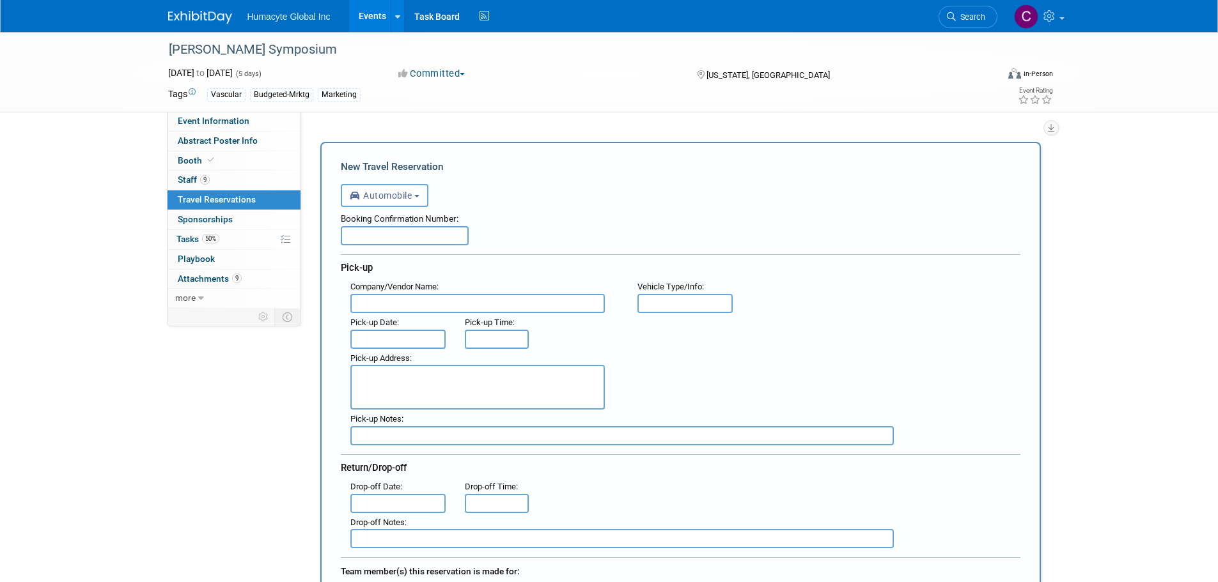
click at [396, 305] on input "text" at bounding box center [477, 303] width 254 height 19
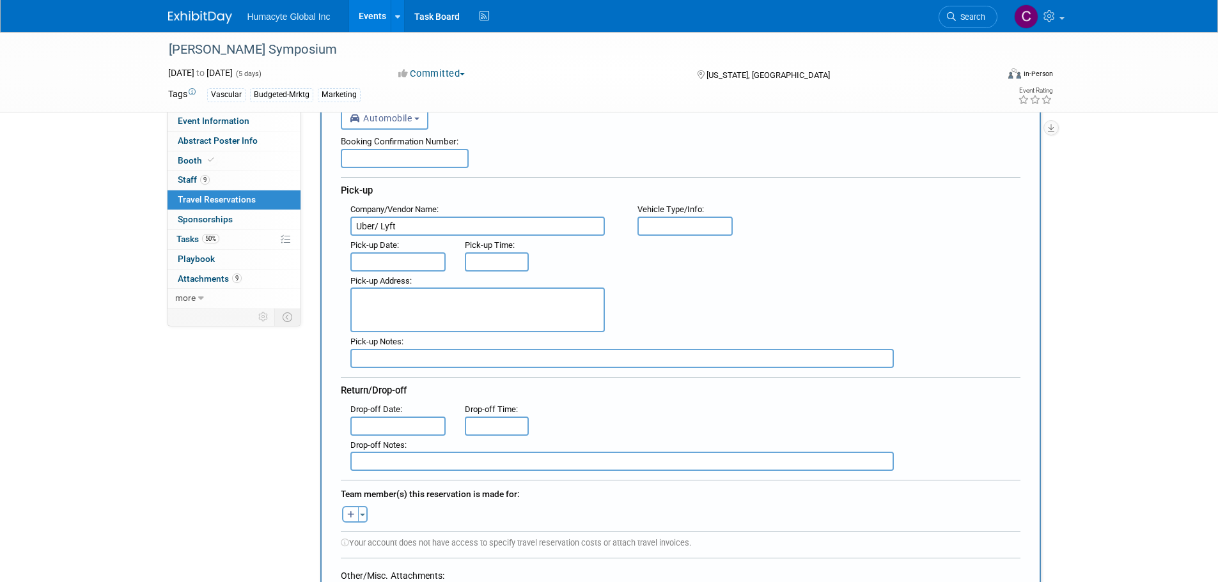
scroll to position [64, 0]
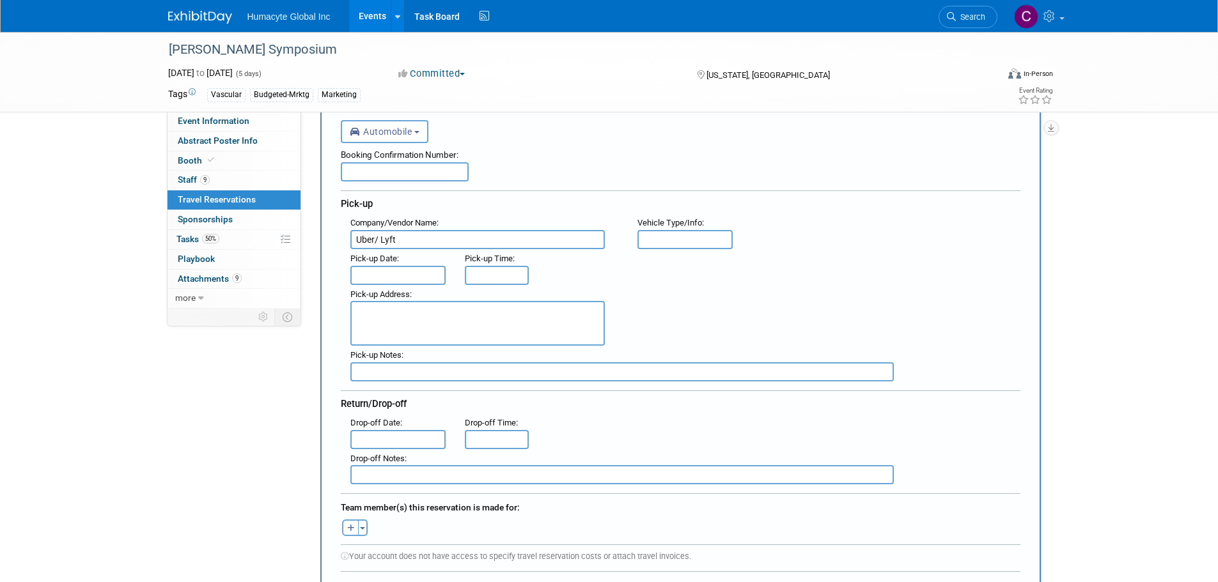
type input "Uber/ Lyft"
click at [373, 273] on input "text" at bounding box center [398, 275] width 96 height 19
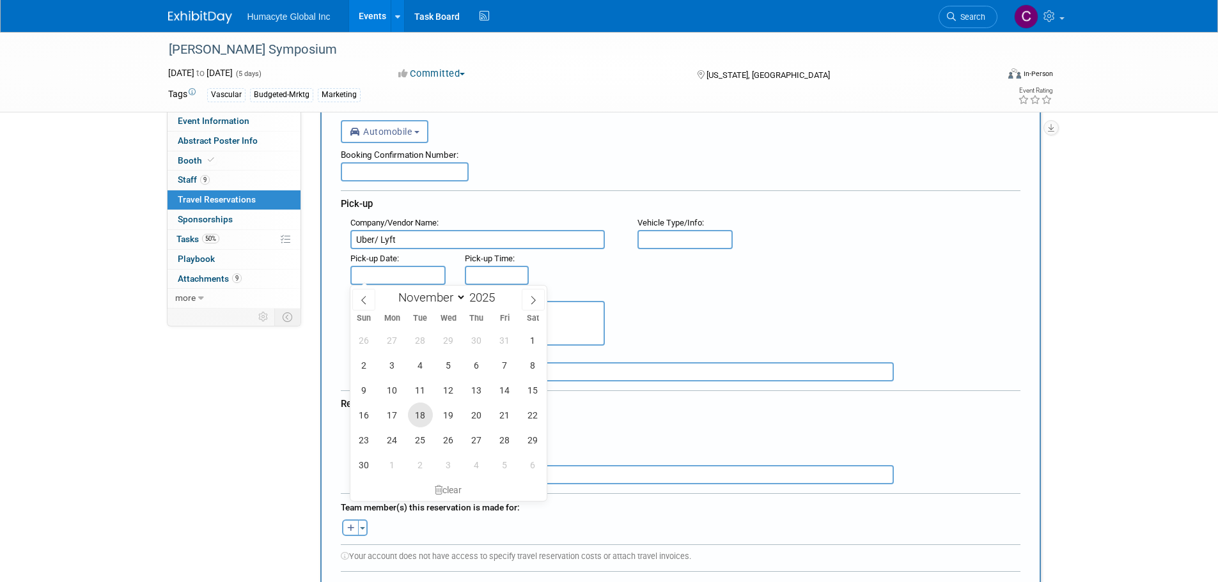
click at [424, 411] on span "18" at bounding box center [420, 415] width 25 height 25
type input "[DATE]"
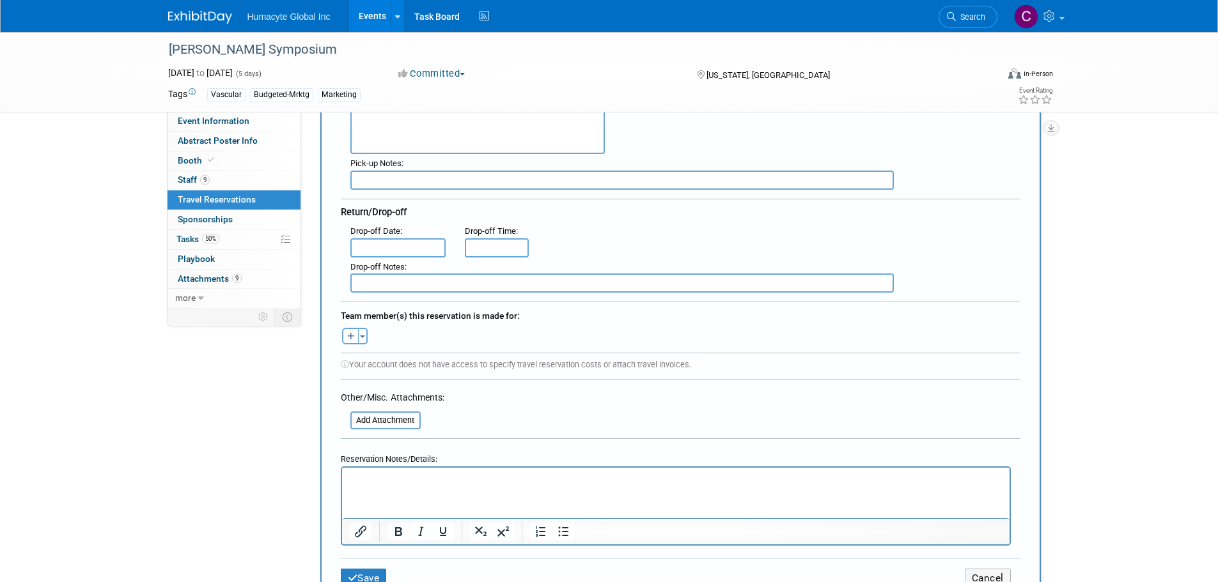
scroll to position [320, 0]
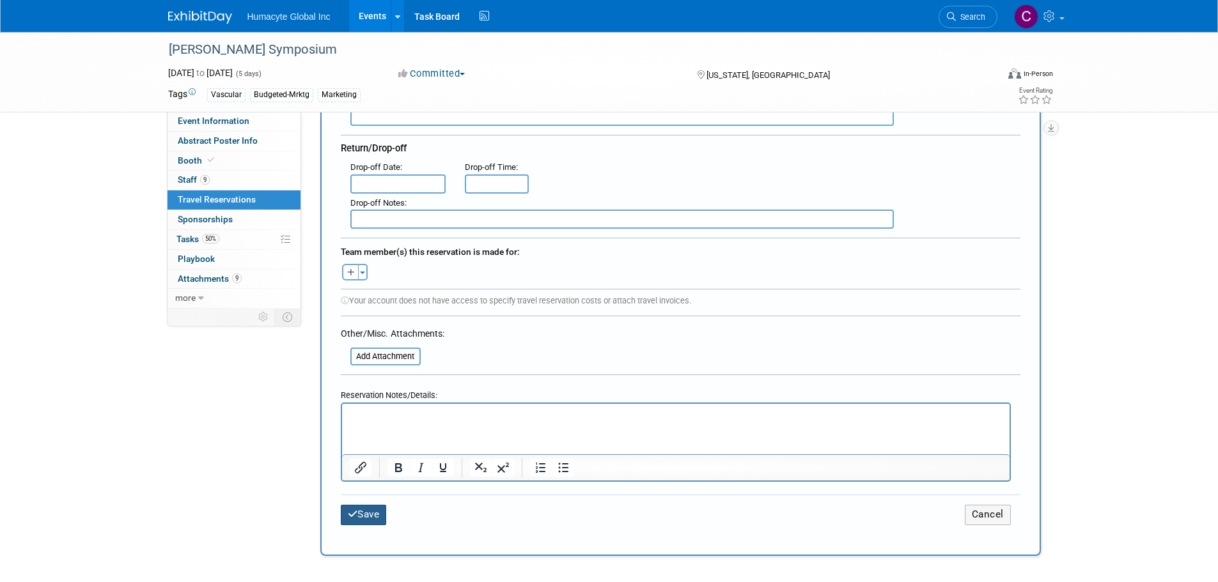
click at [349, 512] on icon "submit" at bounding box center [353, 515] width 10 height 10
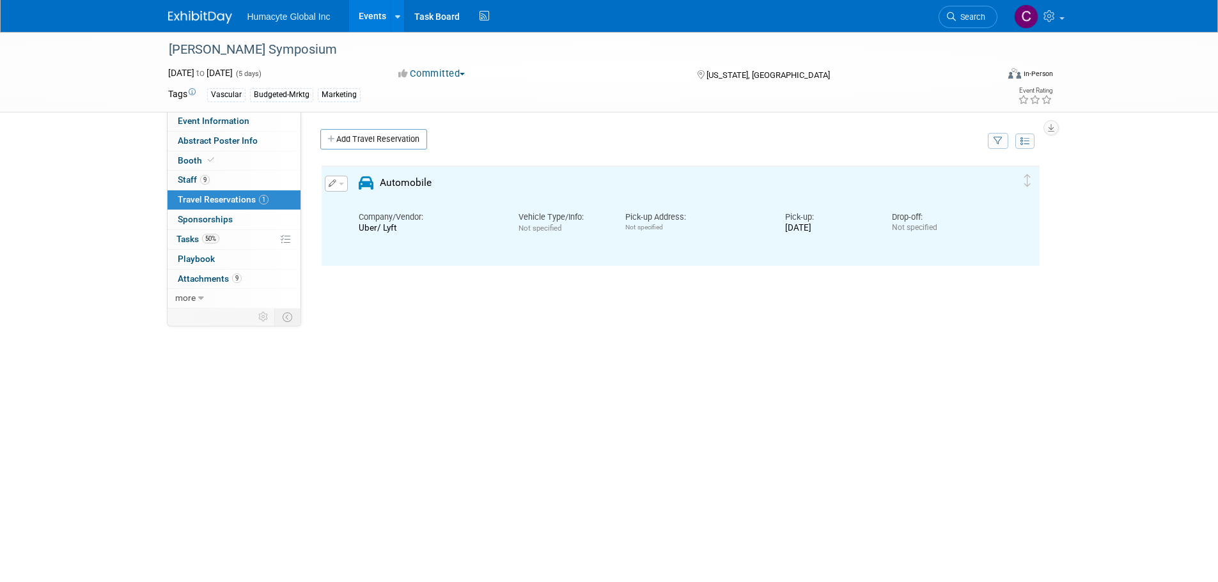
scroll to position [0, 0]
